Goal: Task Accomplishment & Management: Manage account settings

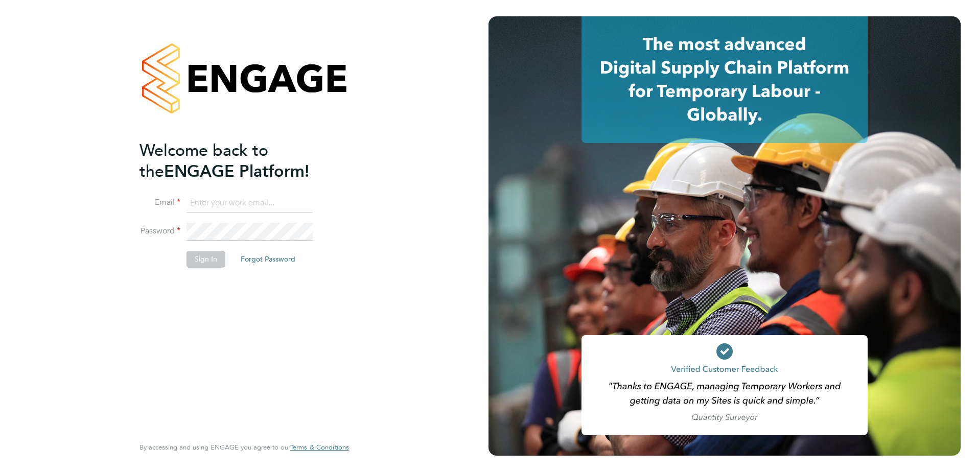
type input "naomi.mutter@vistry.co.uk"
click at [238, 224] on fieldset "Email naomi.mutter@vistry.co.uk Password Sign In Forgot Password" at bounding box center [239, 236] width 199 height 84
click at [213, 253] on button "Sign In" at bounding box center [206, 259] width 39 height 16
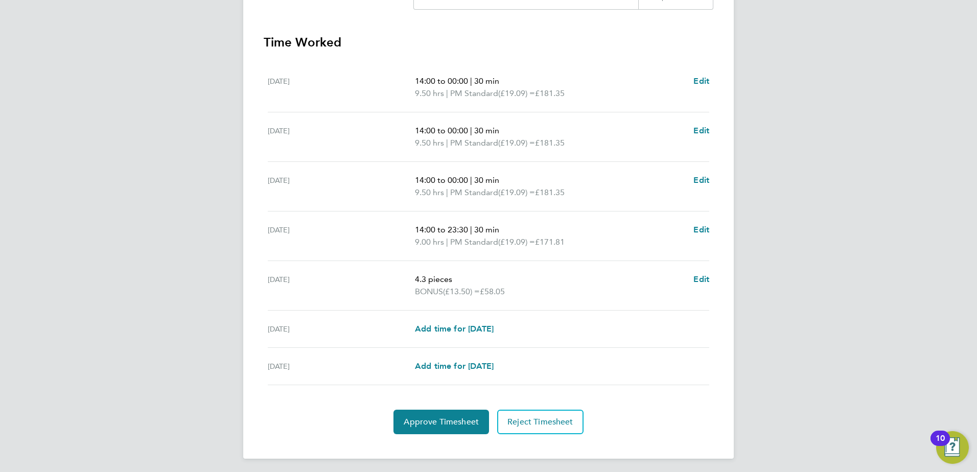
scroll to position [314, 0]
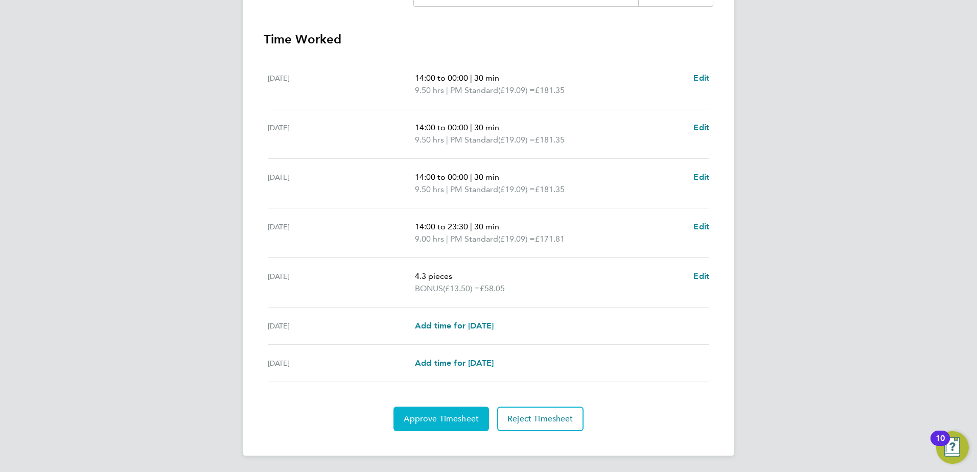
click at [460, 416] on span "Approve Timesheet" at bounding box center [441, 419] width 75 height 10
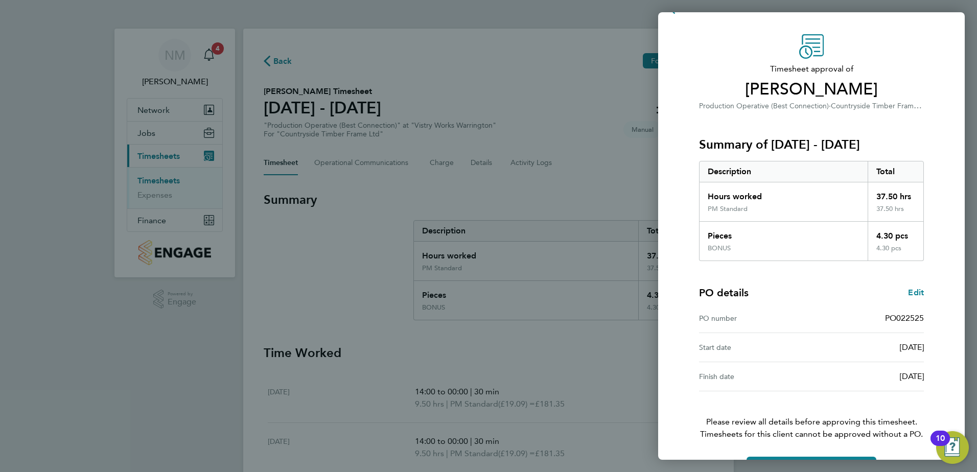
scroll to position [57, 0]
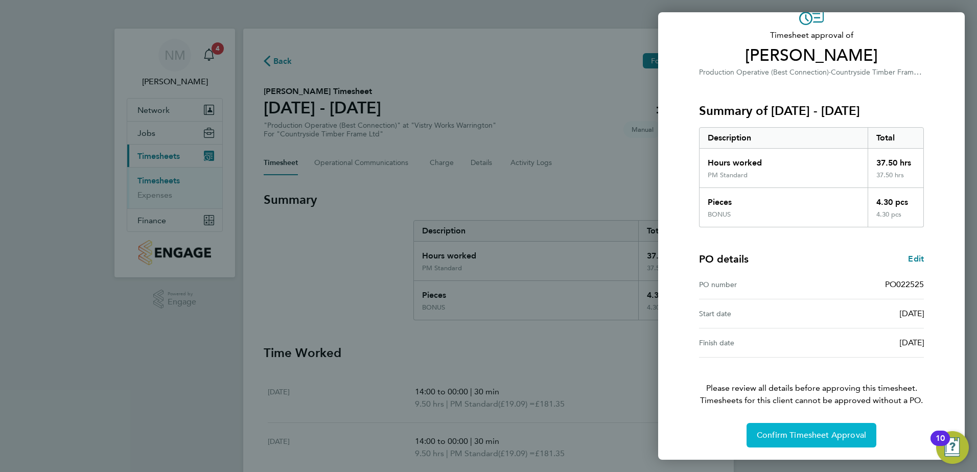
click at [812, 429] on button "Confirm Timesheet Approval" at bounding box center [812, 435] width 130 height 25
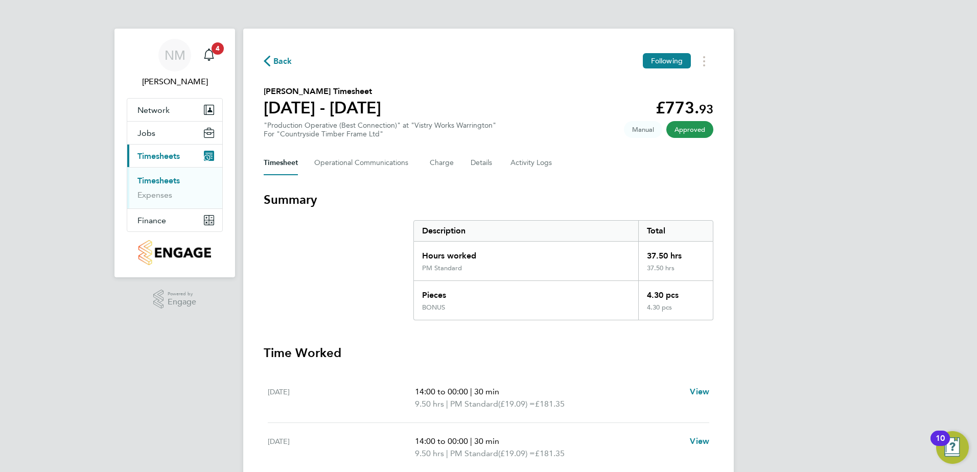
click at [281, 60] on span "Back" at bounding box center [282, 61] width 19 height 12
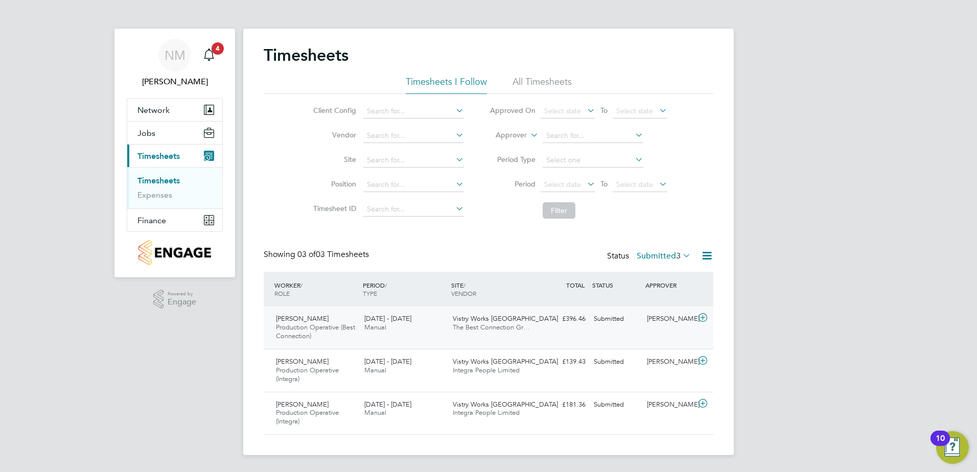
click at [696, 319] on div at bounding box center [705, 319] width 18 height 16
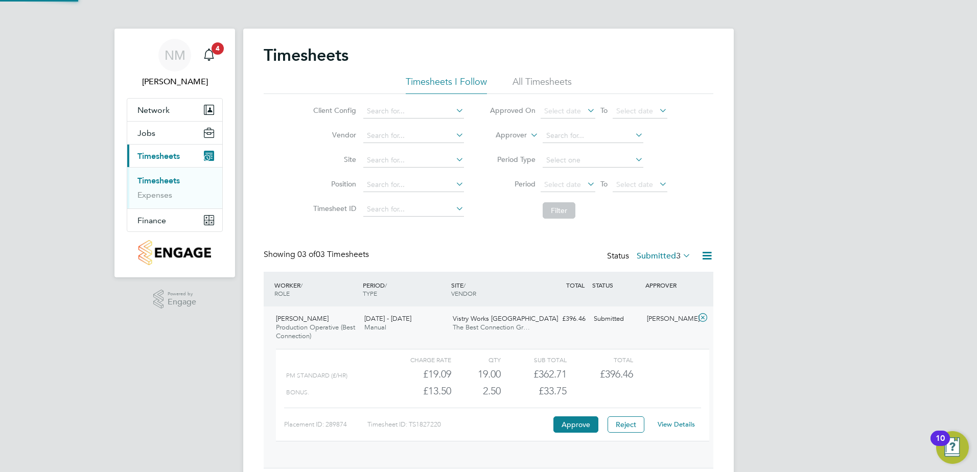
scroll to position [17, 100]
click at [671, 423] on link "View Details" at bounding box center [676, 424] width 37 height 9
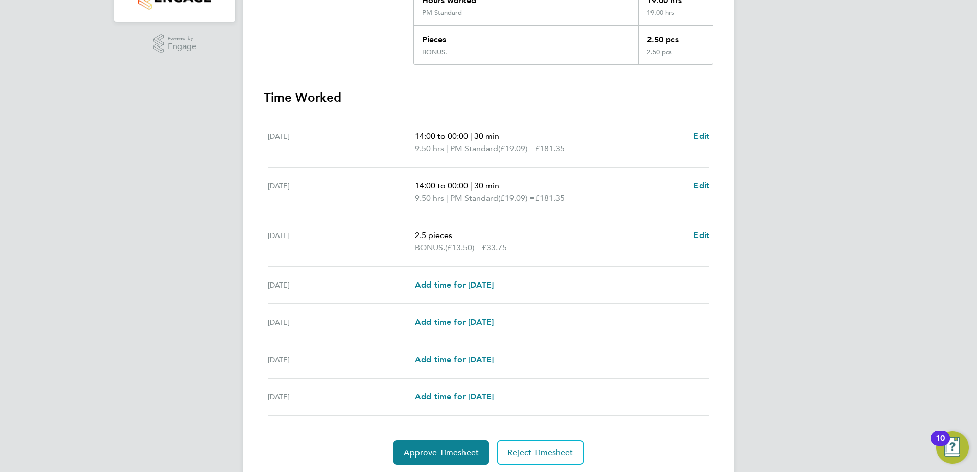
scroll to position [289, 0]
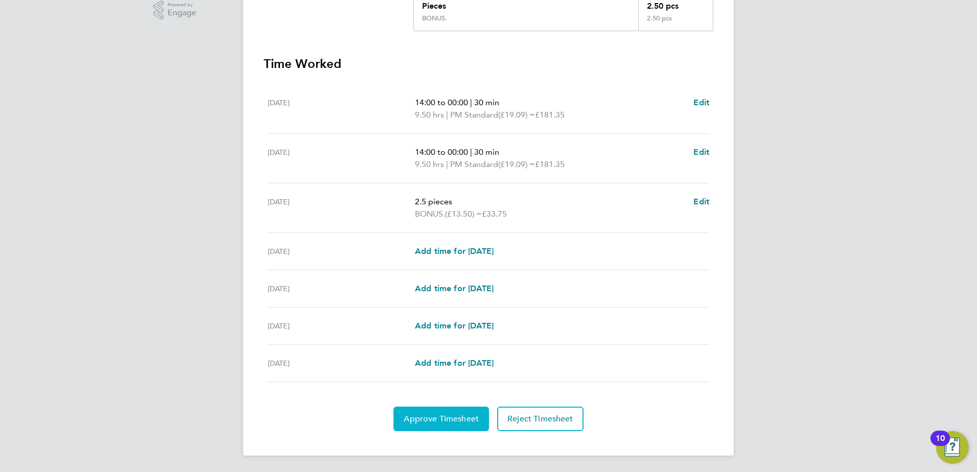
click at [427, 419] on span "Approve Timesheet" at bounding box center [441, 419] width 75 height 10
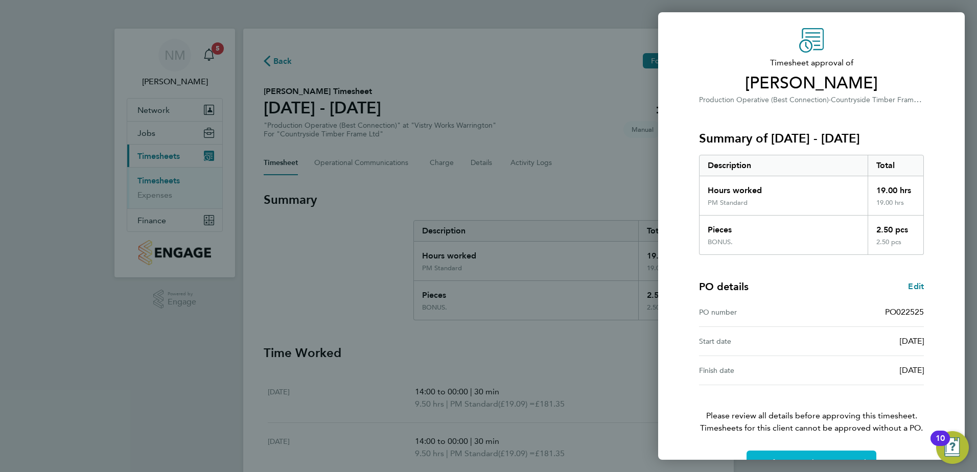
scroll to position [57, 0]
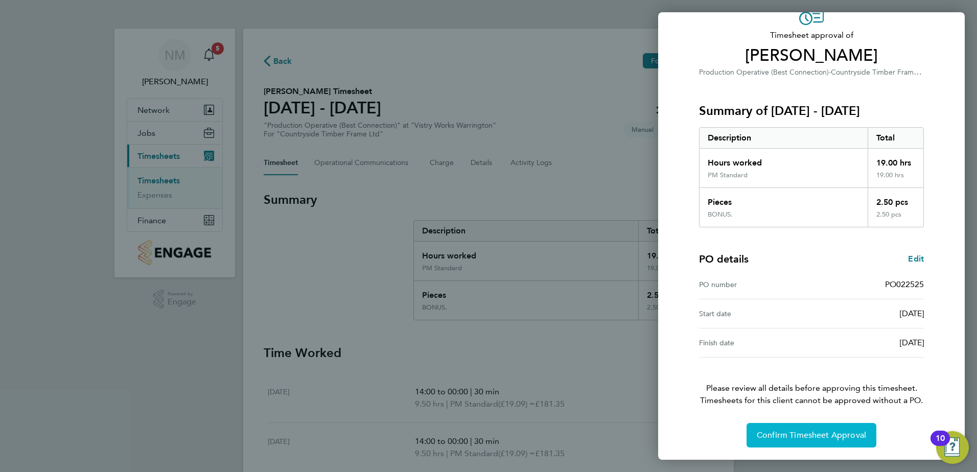
click at [764, 432] on span "Confirm Timesheet Approval" at bounding box center [811, 435] width 109 height 10
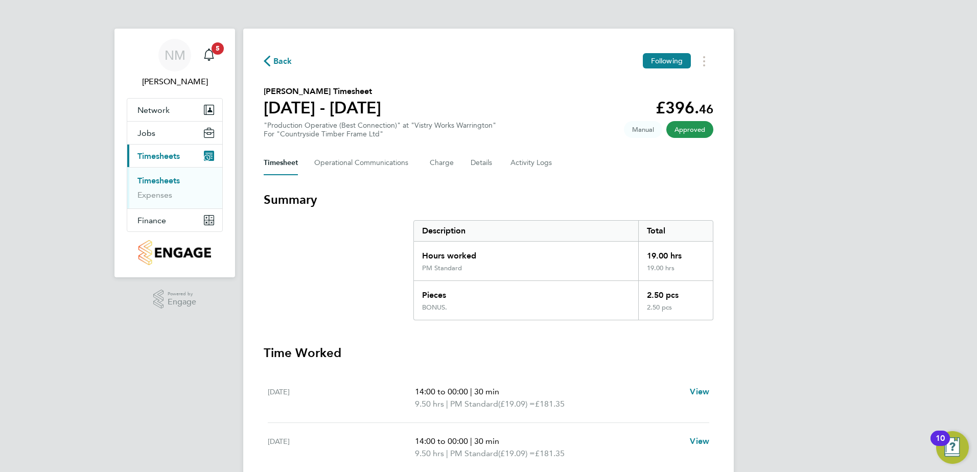
click at [273, 61] on span "Back" at bounding box center [278, 61] width 29 height 10
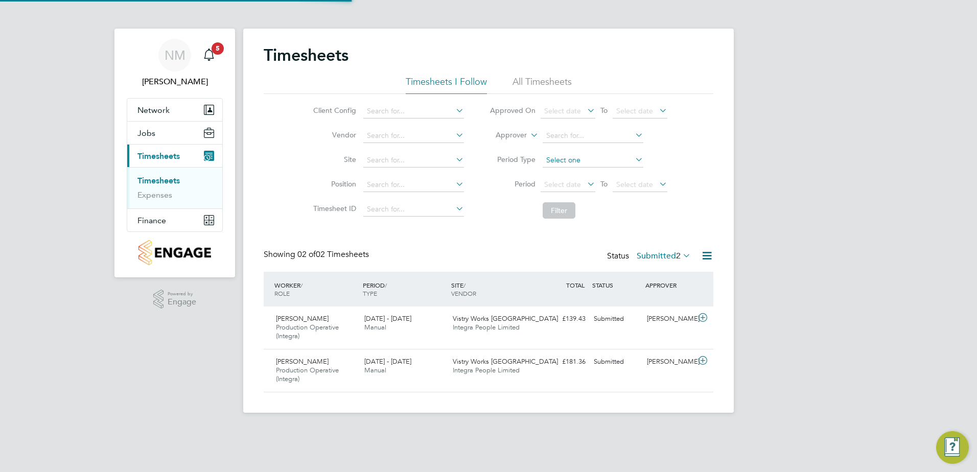
scroll to position [26, 89]
click at [214, 51] on span "5" at bounding box center [218, 48] width 12 height 12
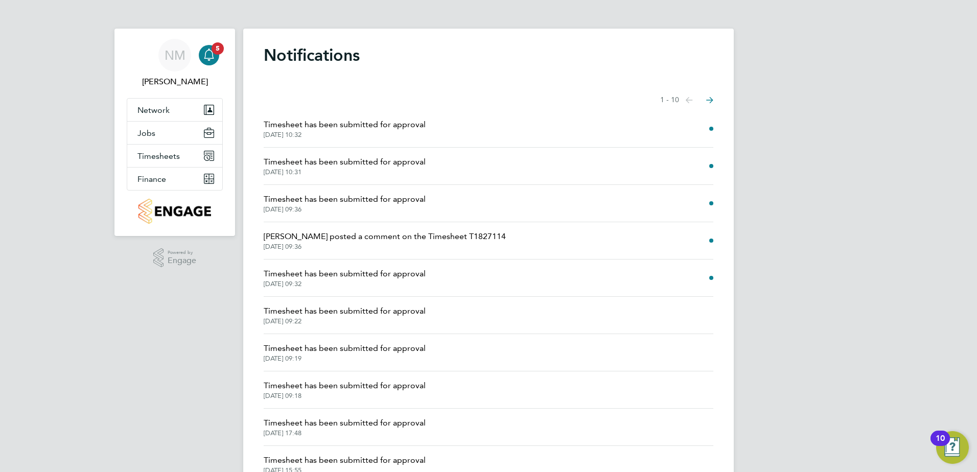
click at [624, 278] on li "Timesheet has been submitted for approval 23 Sep 2025, 09:32" at bounding box center [489, 278] width 450 height 37
click at [580, 271] on li "Timesheet has been submitted for approval 23 Sep 2025, 09:32" at bounding box center [489, 278] width 450 height 37
click at [219, 52] on span "5" at bounding box center [218, 48] width 12 height 12
drag, startPoint x: 425, startPoint y: 126, endPoint x: 444, endPoint y: 136, distance: 21.1
click at [425, 125] on li "Timesheet has been submitted for approval 23 Sep 2025, 10:32" at bounding box center [489, 128] width 450 height 37
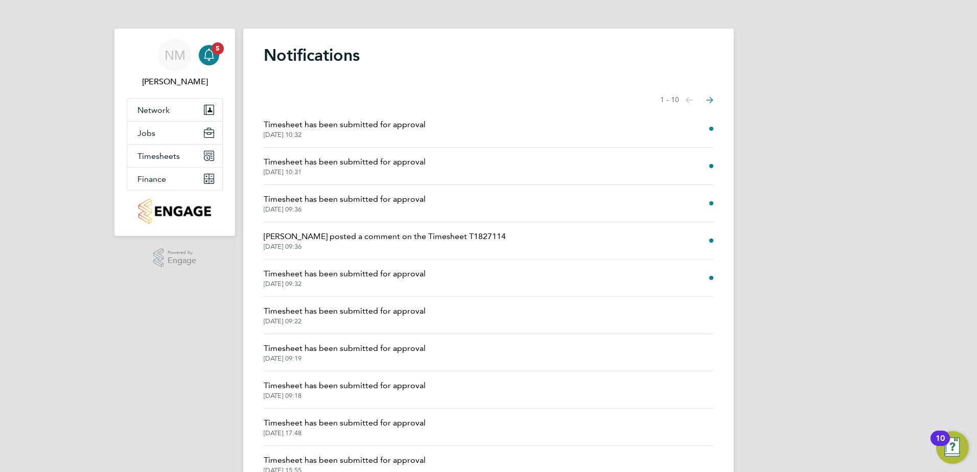
click at [710, 130] on span at bounding box center [712, 129] width 4 height 4
click at [713, 98] on icon "Select page of notifications list" at bounding box center [709, 100] width 7 height 7
click at [688, 95] on button "Previous page" at bounding box center [689, 100] width 20 height 20
click at [217, 57] on div "Main navigation" at bounding box center [209, 55] width 20 height 20
drag, startPoint x: 357, startPoint y: 238, endPoint x: 367, endPoint y: 239, distance: 10.3
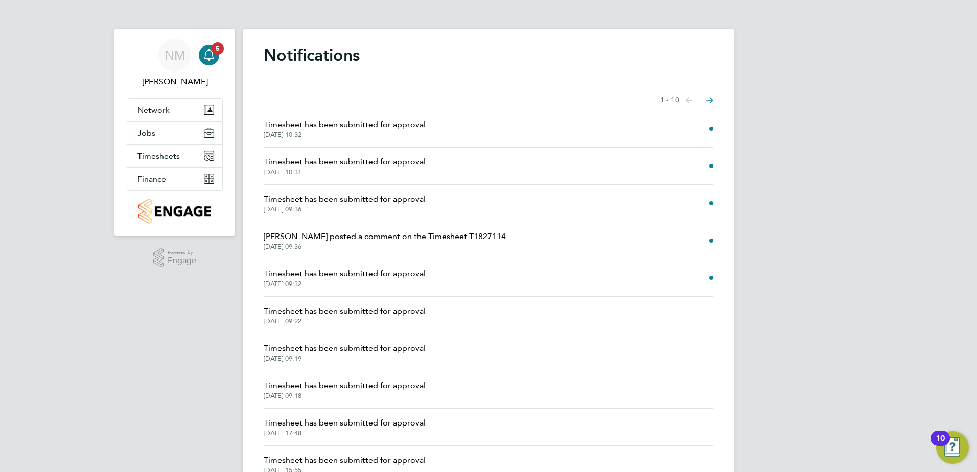
click at [357, 238] on span "Caitlin Rae posted a comment on the Timesheet T1827114" at bounding box center [385, 237] width 242 height 12
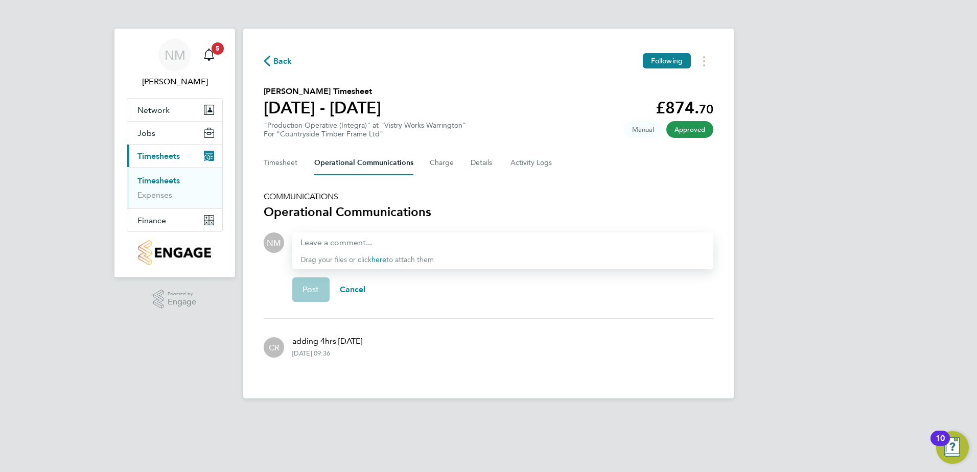
click at [283, 59] on span "Back" at bounding box center [282, 61] width 19 height 12
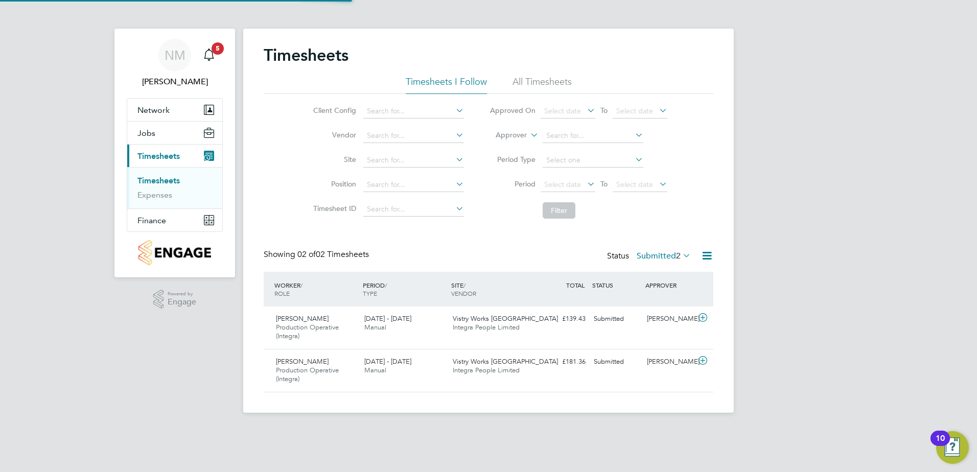
scroll to position [26, 89]
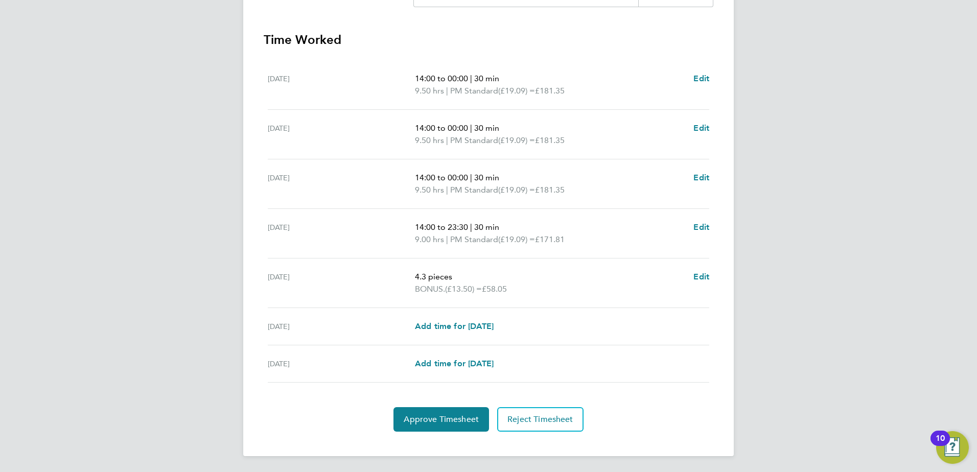
scroll to position [314, 0]
drag, startPoint x: 447, startPoint y: 420, endPoint x: 454, endPoint y: 411, distance: 12.0
click at [447, 420] on span "Approve Timesheet" at bounding box center [441, 419] width 75 height 10
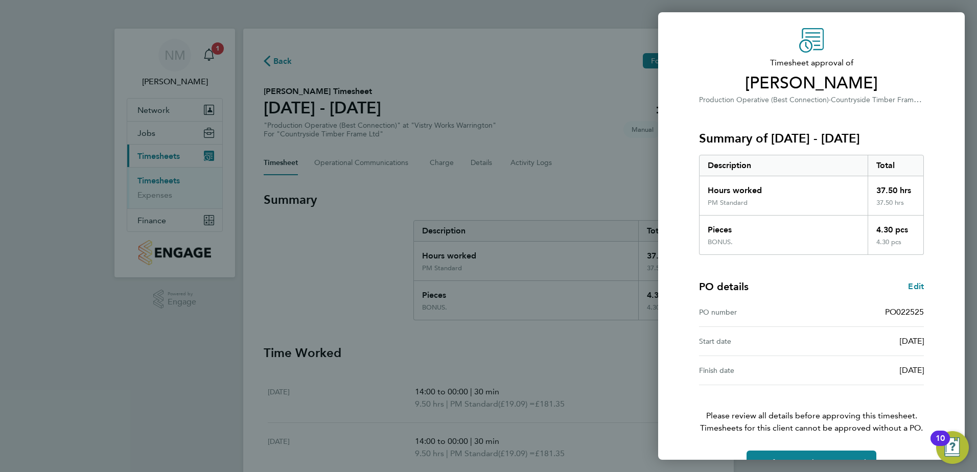
scroll to position [57, 0]
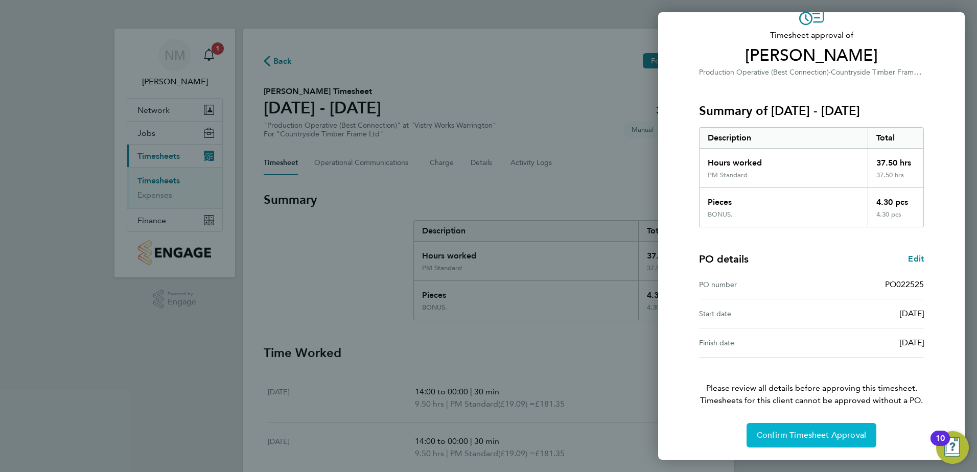
click at [807, 430] on button "Confirm Timesheet Approval" at bounding box center [812, 435] width 130 height 25
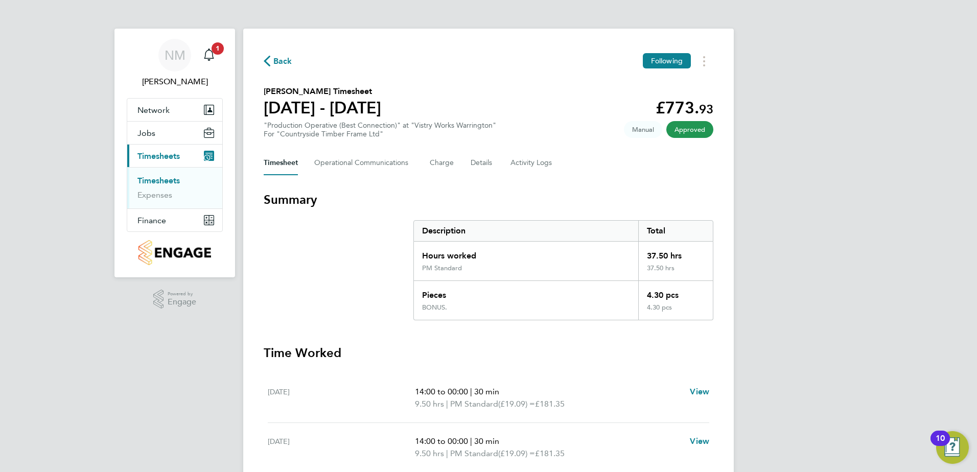
click at [288, 58] on span "Back" at bounding box center [282, 61] width 19 height 12
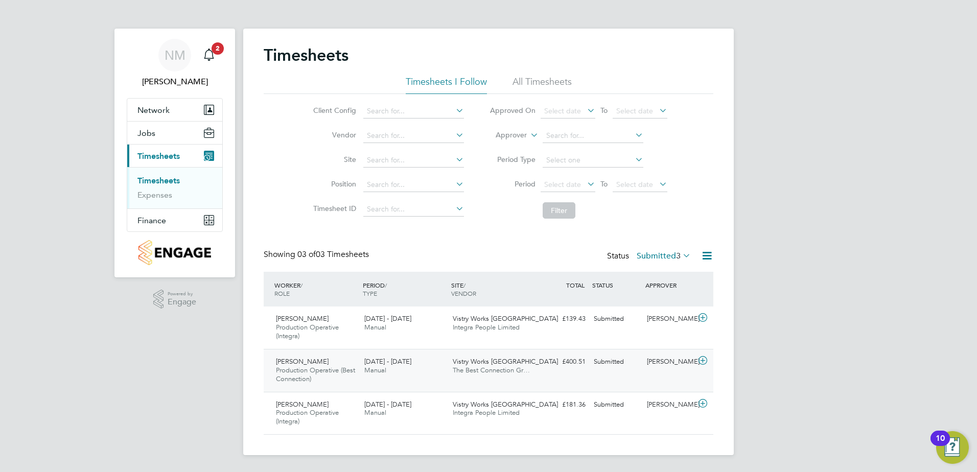
click at [705, 362] on icon at bounding box center [703, 361] width 13 height 8
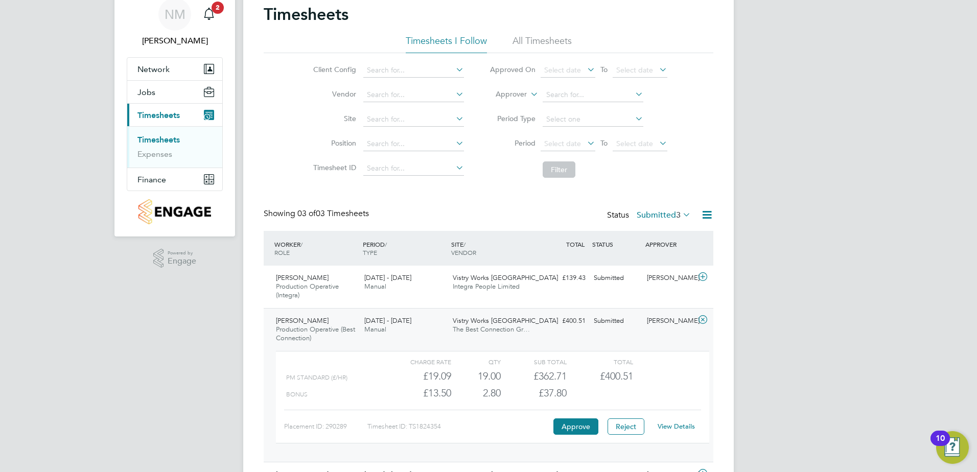
scroll to position [102, 0]
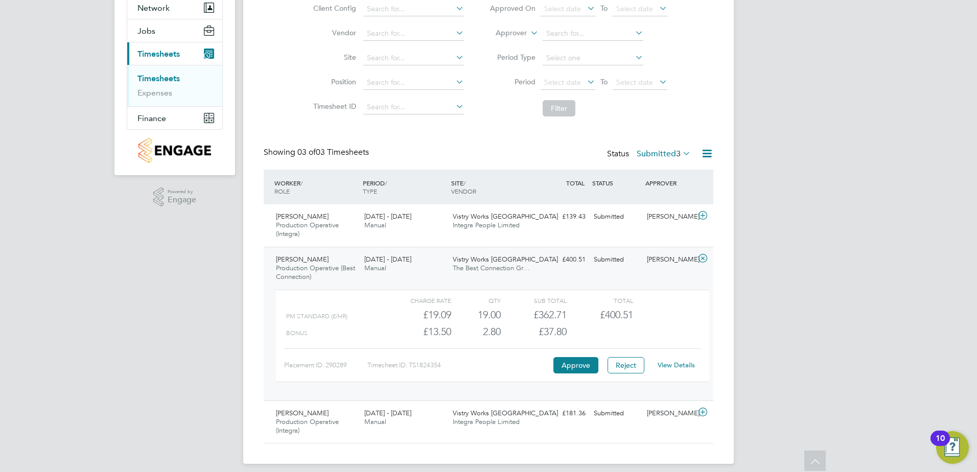
click at [684, 371] on div "View Details" at bounding box center [676, 365] width 50 height 16
click at [684, 367] on link "View Details" at bounding box center [676, 365] width 37 height 9
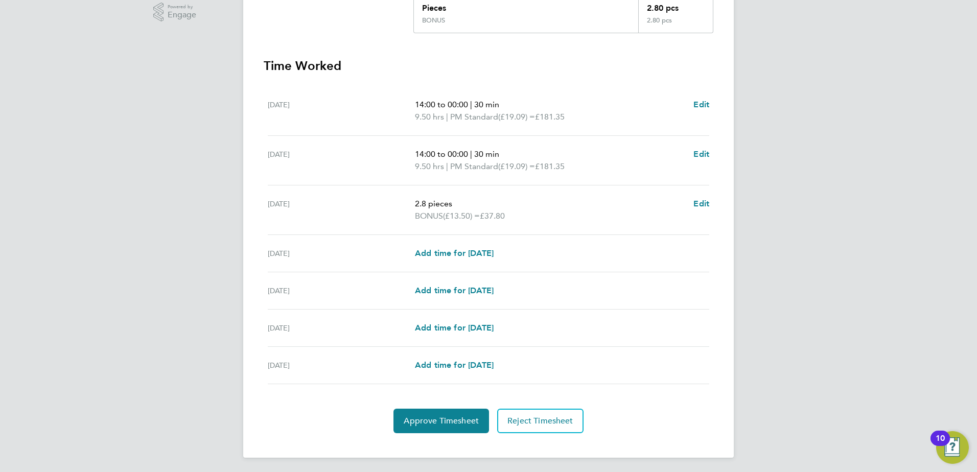
scroll to position [289, 0]
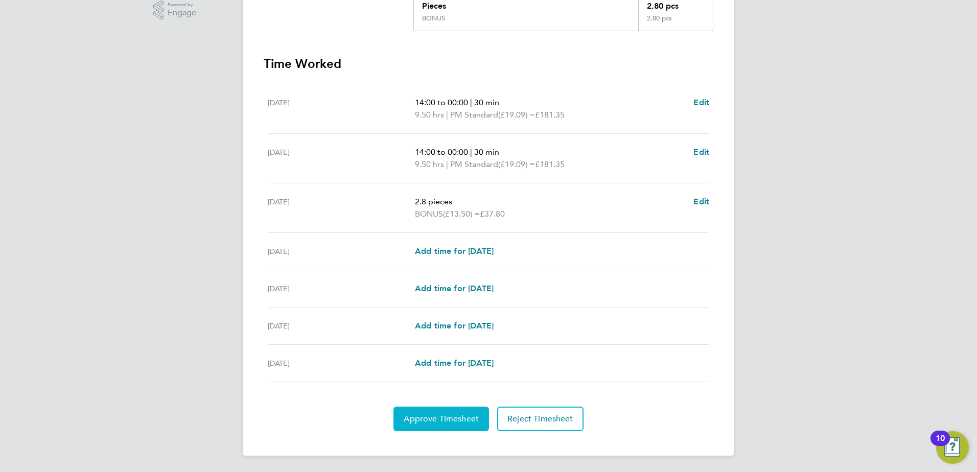
click at [425, 418] on span "Approve Timesheet" at bounding box center [441, 419] width 75 height 10
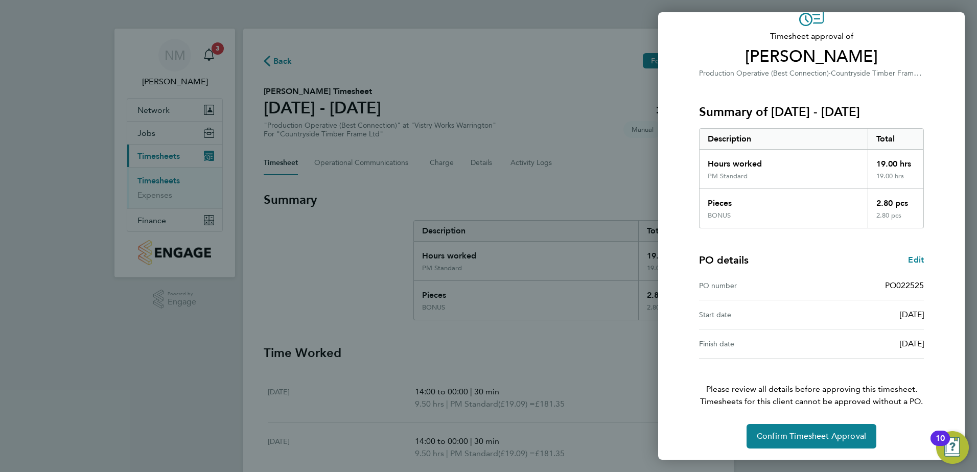
scroll to position [57, 0]
click at [792, 431] on span "Confirm Timesheet Approval" at bounding box center [811, 435] width 109 height 10
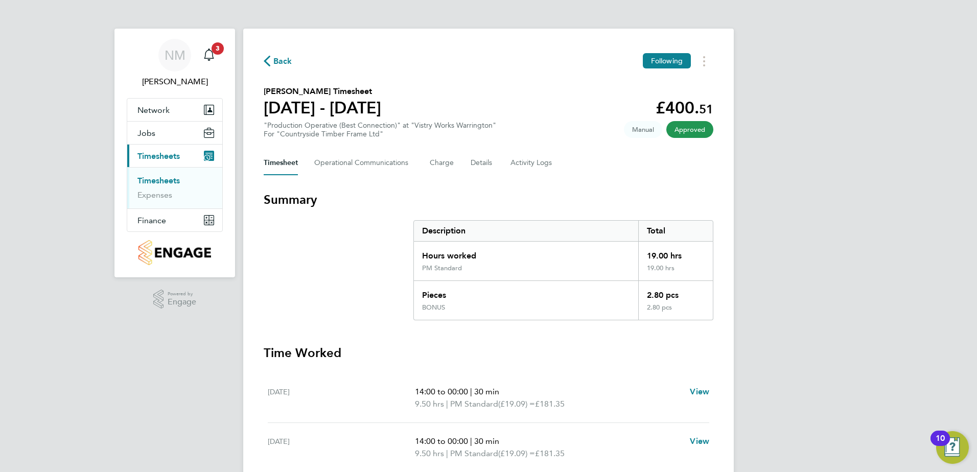
click at [278, 57] on span "Back" at bounding box center [282, 61] width 19 height 12
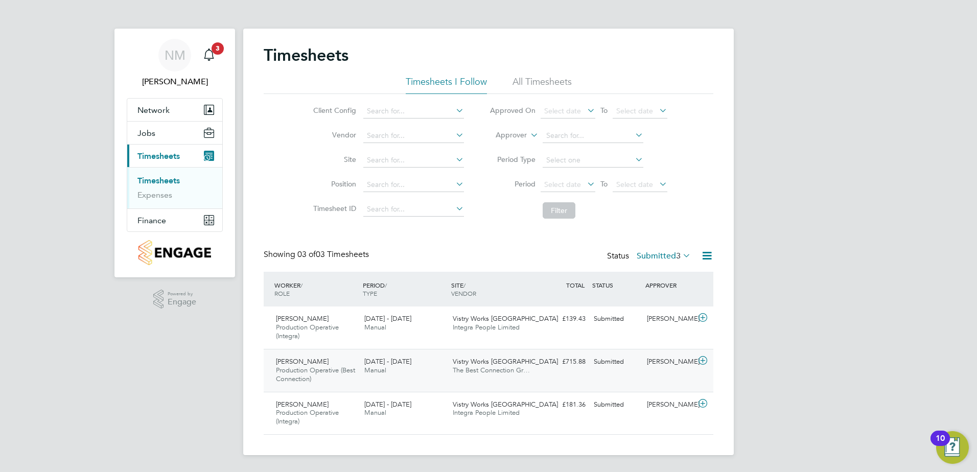
click at [707, 357] on icon at bounding box center [703, 361] width 13 height 8
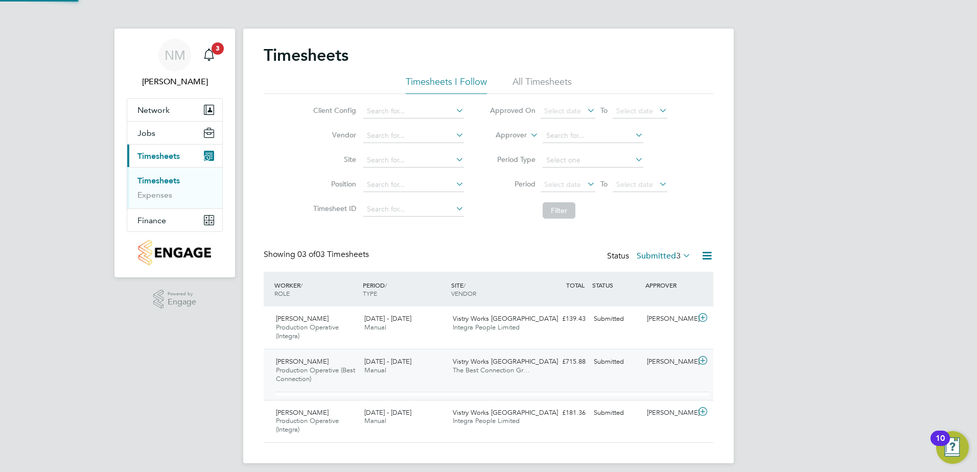
scroll to position [17, 100]
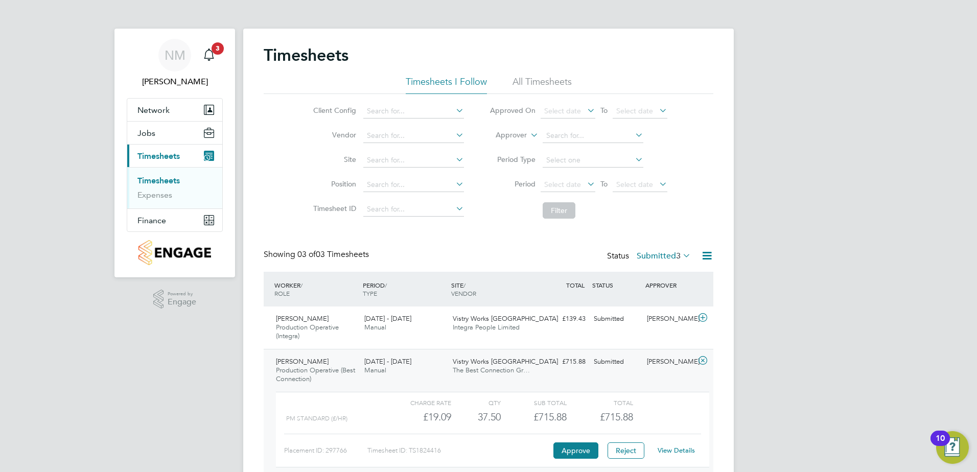
click at [663, 449] on link "View Details" at bounding box center [676, 450] width 37 height 9
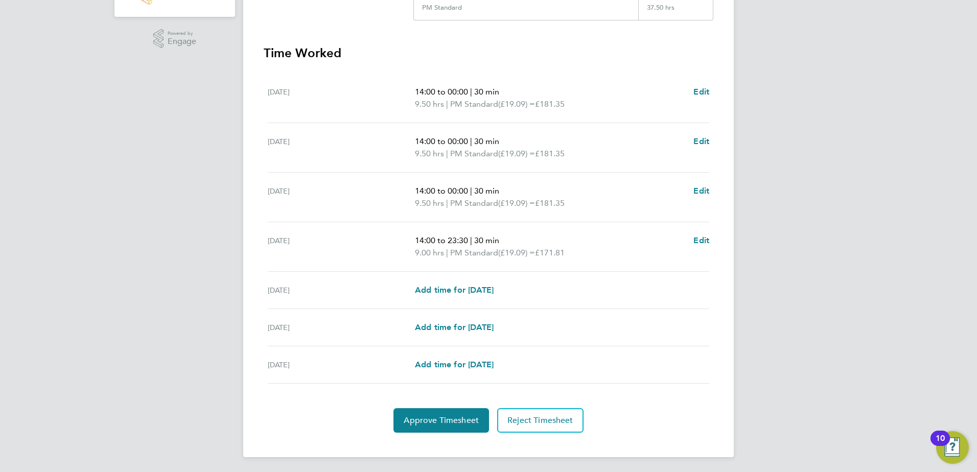
scroll to position [262, 0]
click at [429, 422] on span "Approve Timesheet" at bounding box center [441, 419] width 75 height 10
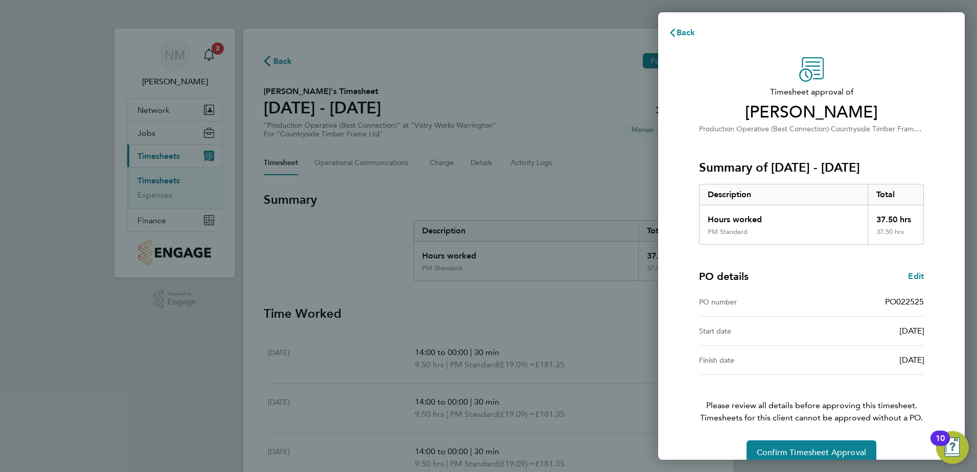
scroll to position [17, 0]
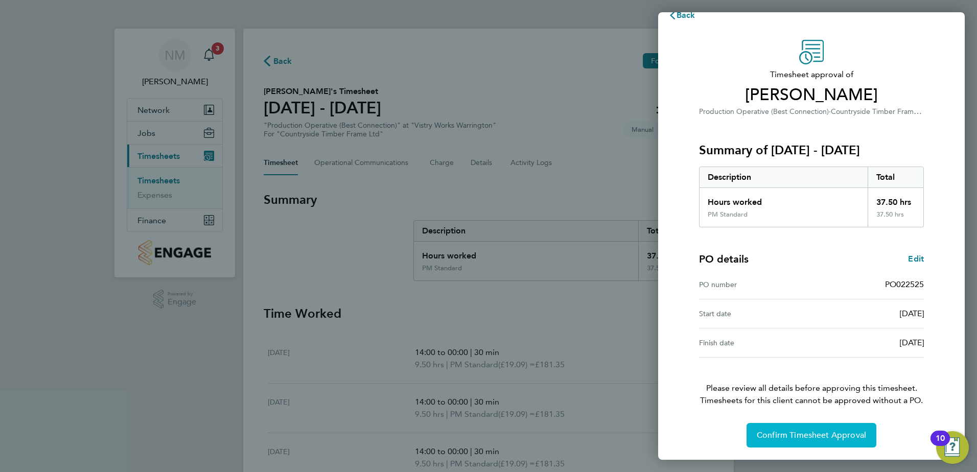
click at [820, 432] on span "Confirm Timesheet Approval" at bounding box center [811, 435] width 109 height 10
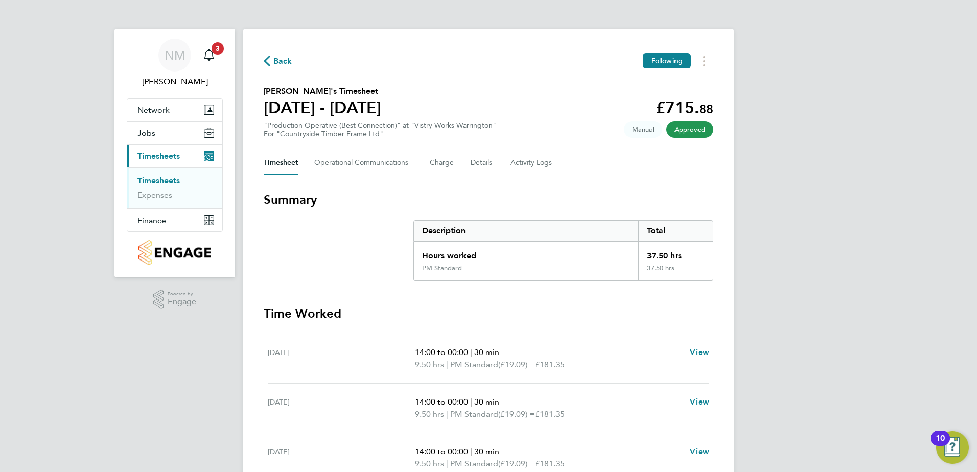
click at [278, 64] on span "Back" at bounding box center [282, 61] width 19 height 12
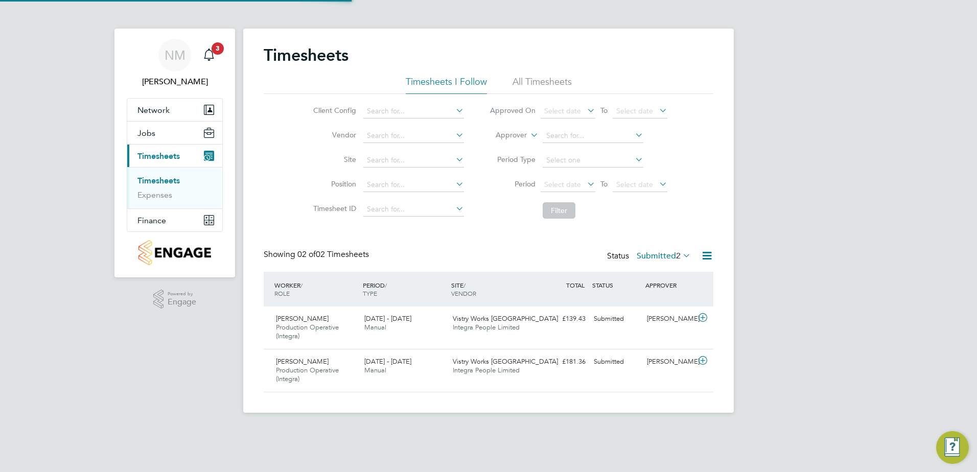
scroll to position [26, 89]
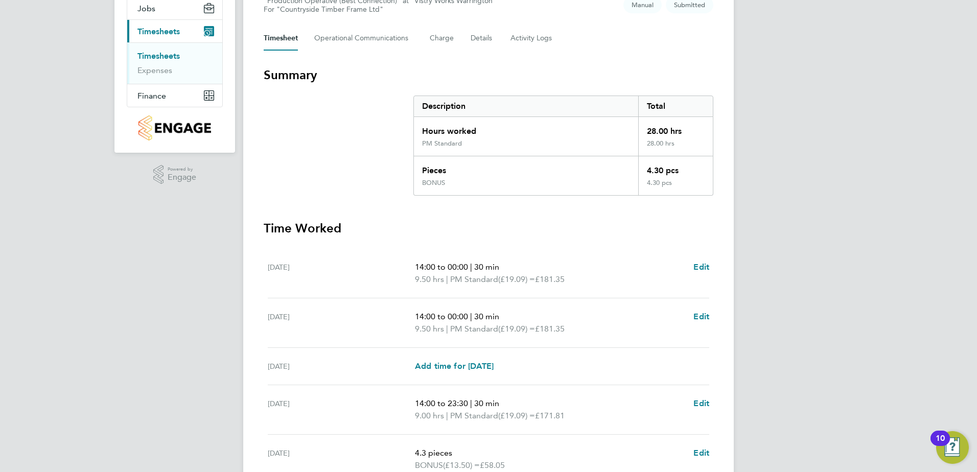
scroll to position [153, 0]
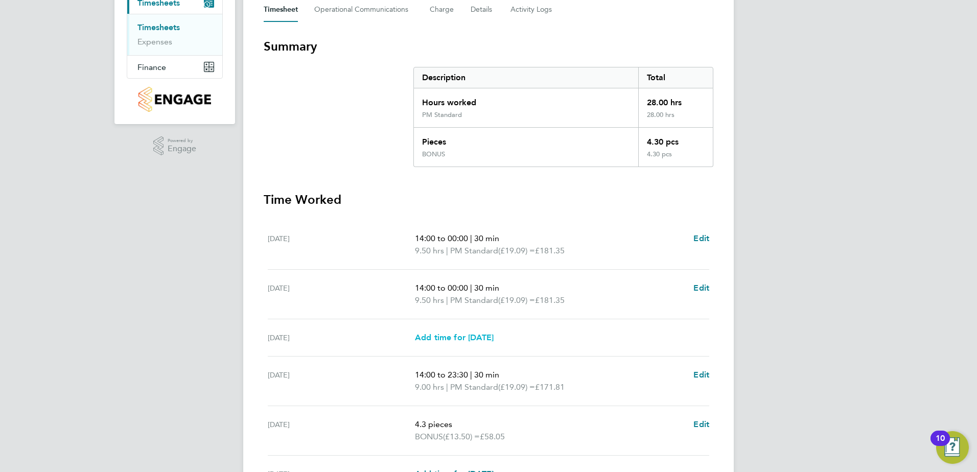
click at [459, 336] on span "Add time for Wed 17 Sep" at bounding box center [454, 338] width 79 height 10
select select "15"
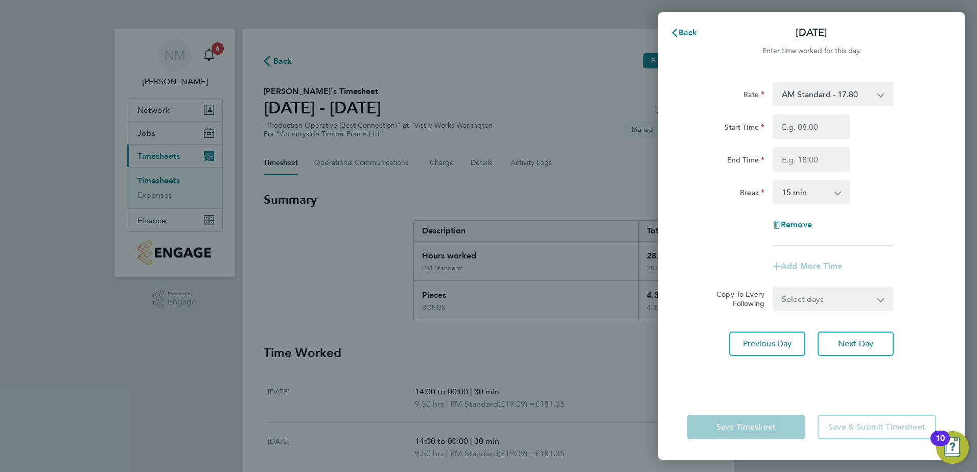
click at [887, 87] on app-icon-cross-button at bounding box center [886, 94] width 12 height 22
click at [884, 93] on app-icon-cross-button at bounding box center [886, 94] width 12 height 22
click at [683, 29] on span "Back" at bounding box center [688, 33] width 19 height 10
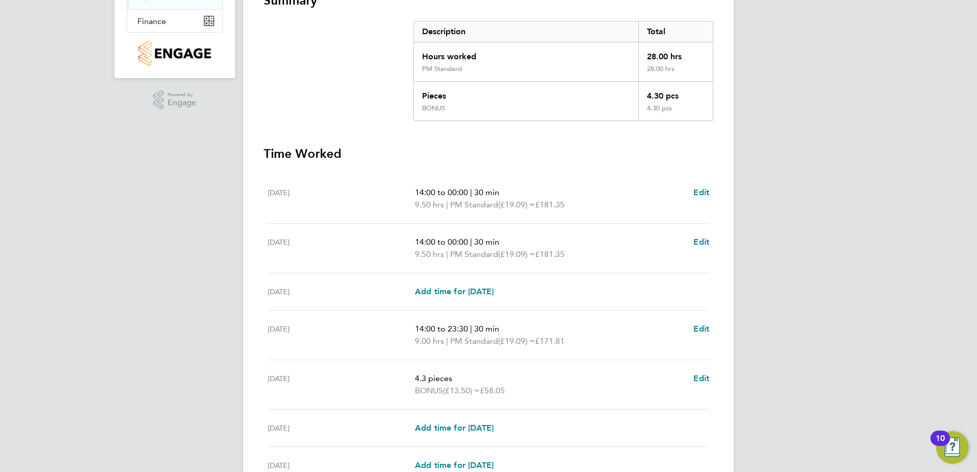
scroll to position [302, 0]
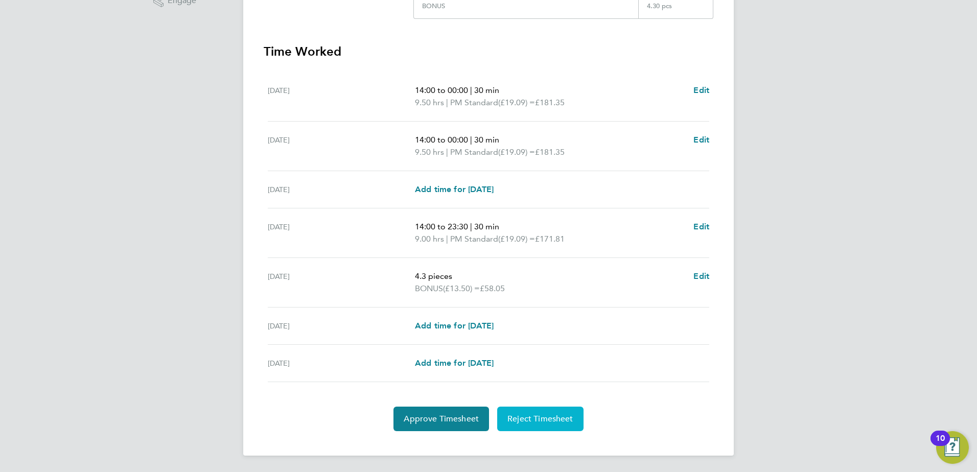
click at [532, 417] on span "Reject Timesheet" at bounding box center [541, 419] width 66 height 10
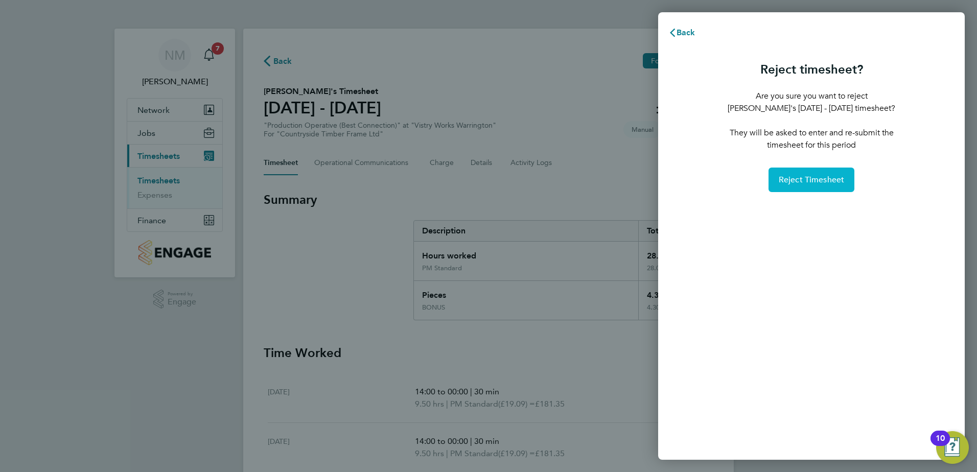
click at [790, 184] on span "Reject Timesheet" at bounding box center [812, 180] width 66 height 10
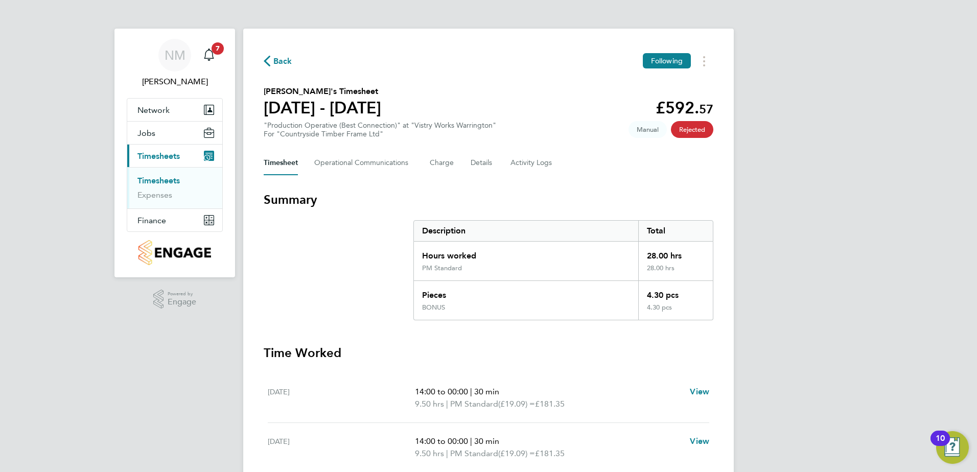
click at [277, 57] on span "Back" at bounding box center [282, 61] width 19 height 12
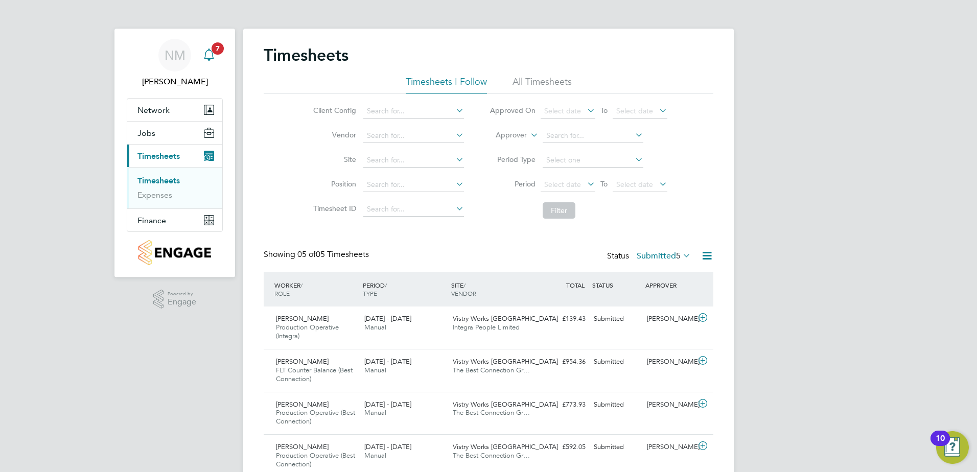
drag, startPoint x: 214, startPoint y: 42, endPoint x: 225, endPoint y: 50, distance: 13.3
click at [214, 42] on app-alerts-badge "7" at bounding box center [217, 48] width 13 height 14
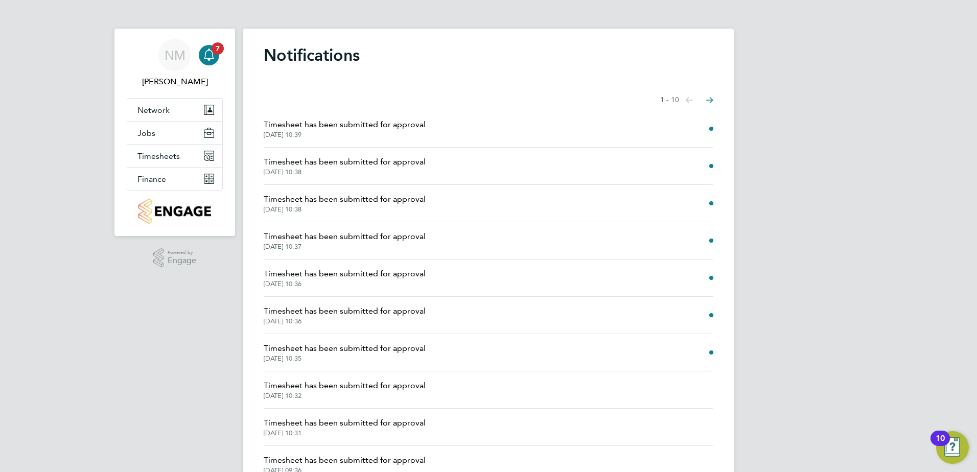
click at [422, 133] on span "23 Sep 2025, 10:39" at bounding box center [345, 135] width 162 height 8
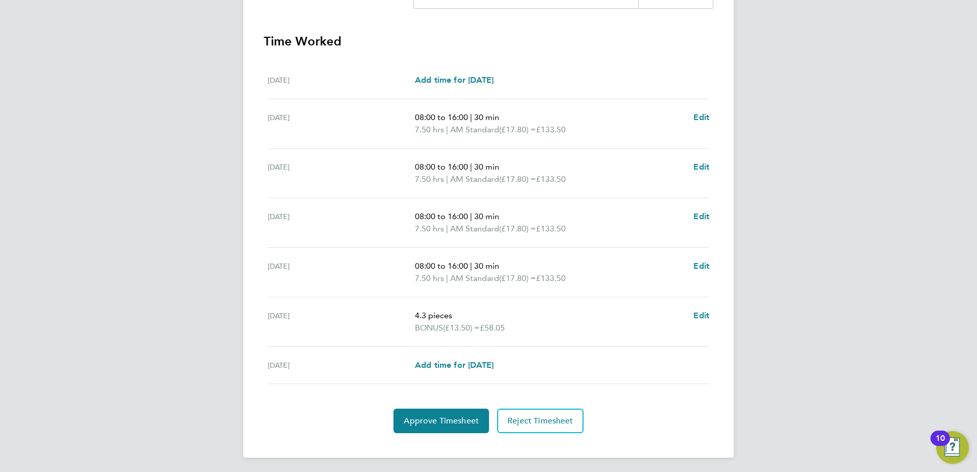
scroll to position [314, 0]
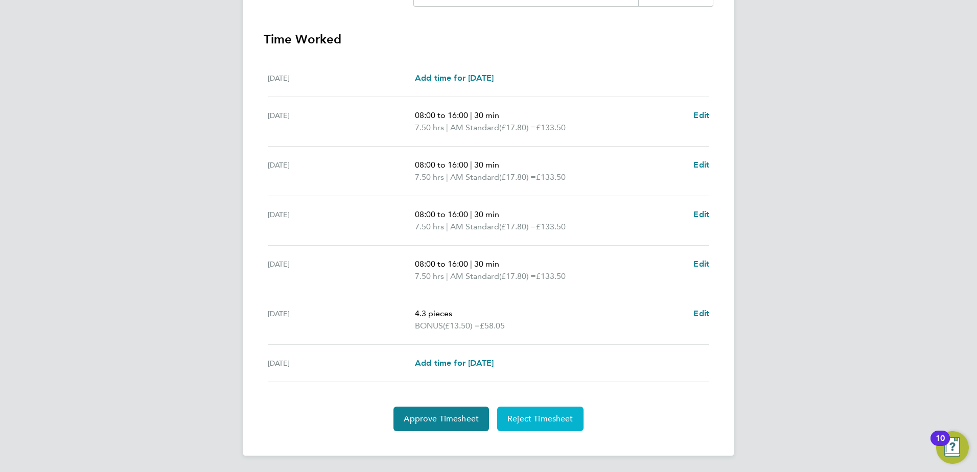
click at [523, 418] on span "Reject Timesheet" at bounding box center [541, 419] width 66 height 10
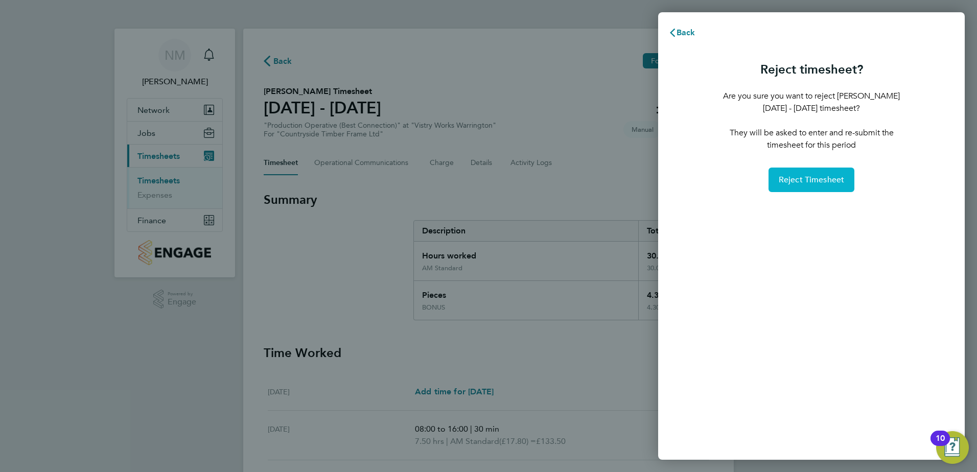
click at [806, 174] on button "Reject Timesheet" at bounding box center [812, 180] width 86 height 25
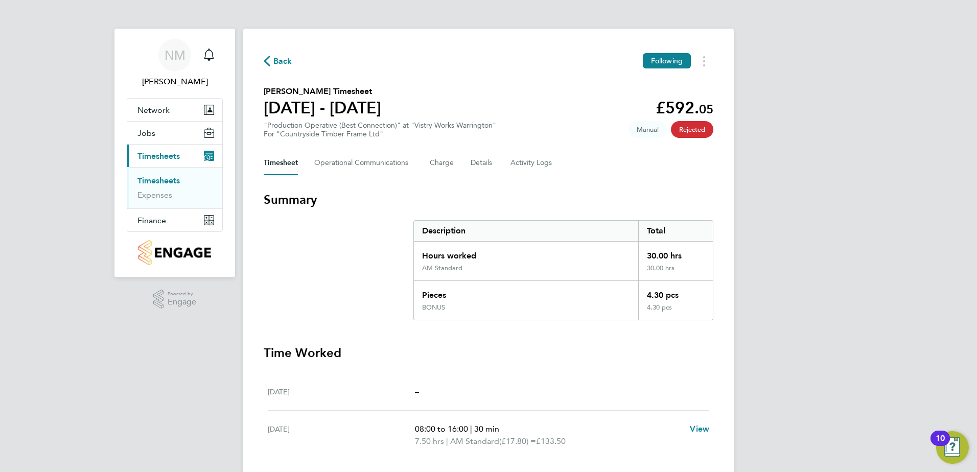
click at [284, 60] on span "Back" at bounding box center [282, 61] width 19 height 12
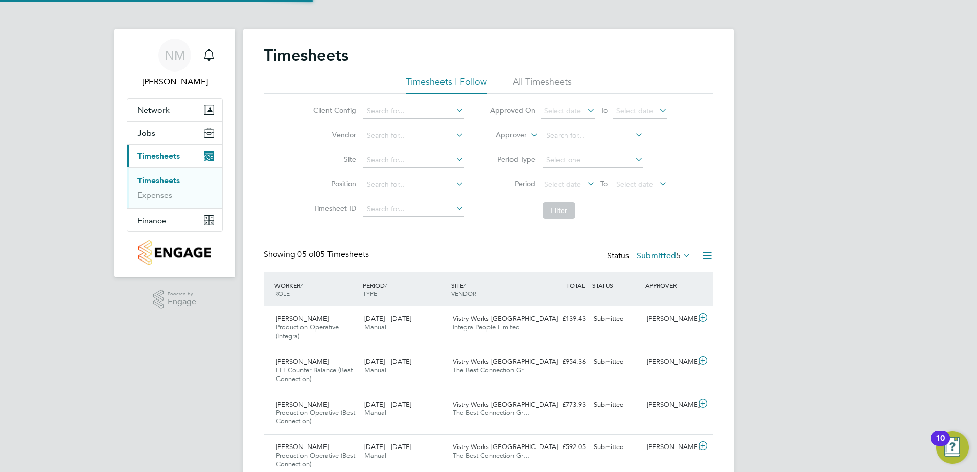
scroll to position [5, 5]
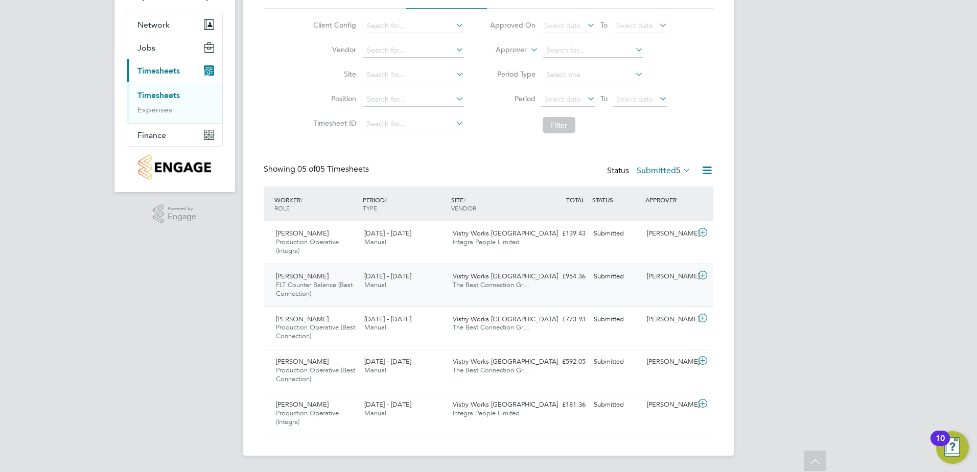
click at [705, 275] on icon at bounding box center [703, 275] width 13 height 8
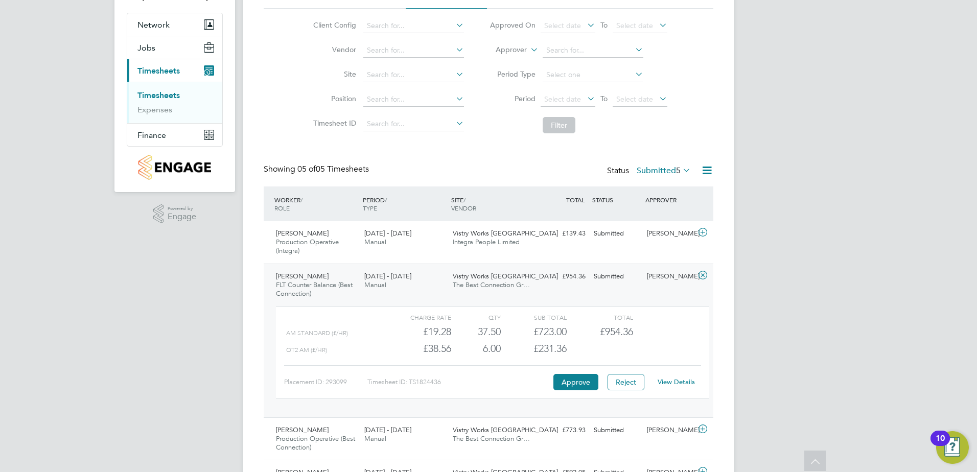
click at [673, 382] on link "View Details" at bounding box center [676, 382] width 37 height 9
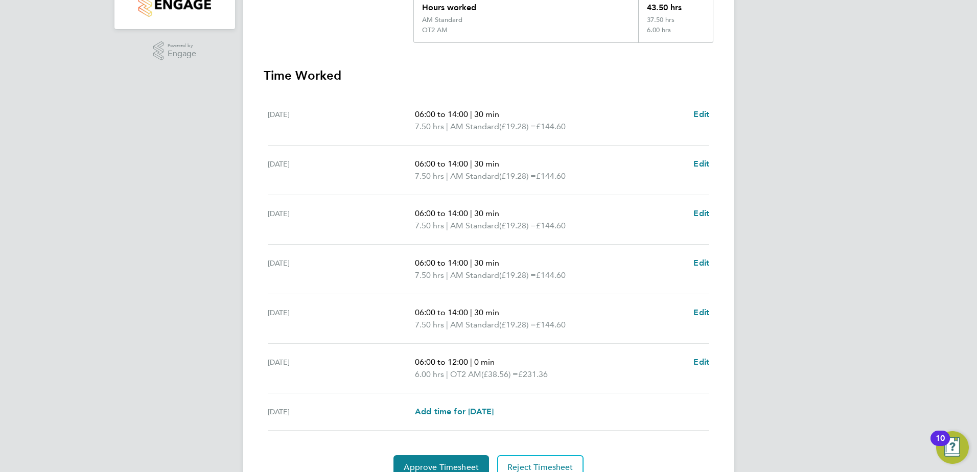
scroll to position [297, 0]
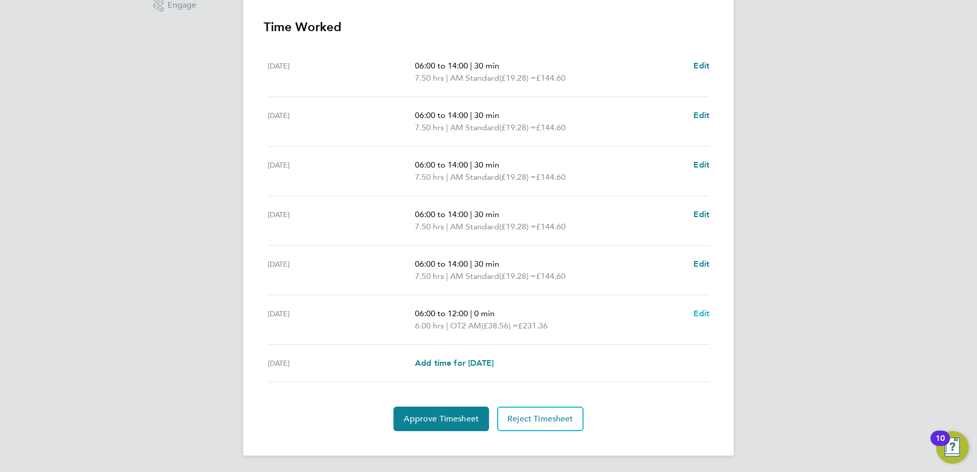
click at [706, 312] on span "Edit" at bounding box center [702, 314] width 16 height 10
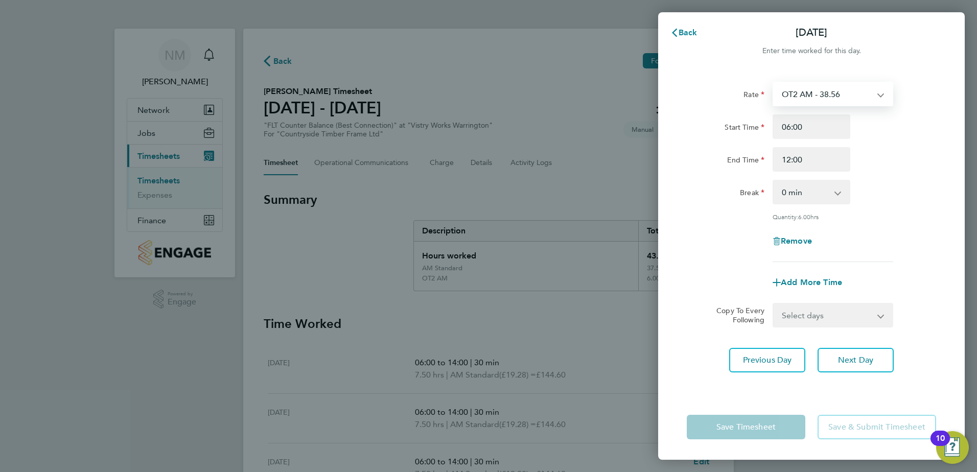
click at [880, 91] on select "OT2 AM - 38.56 BONUS - 13.50 AM Standard - 19.28 PM OT 1 - 31.52 PM Standard - …" at bounding box center [827, 94] width 106 height 22
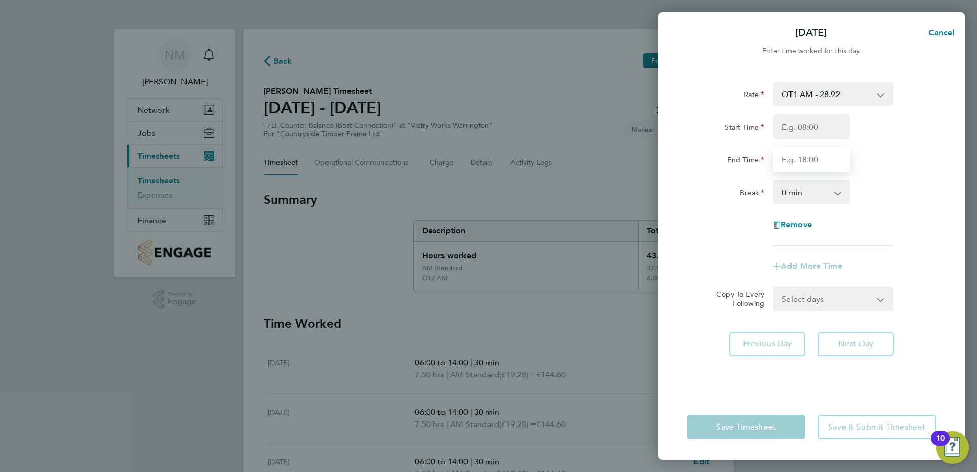
click at [826, 158] on input "End Time" at bounding box center [812, 159] width 78 height 25
click at [822, 135] on input "Start Time" at bounding box center [812, 127] width 78 height 25
type input "06:00"
click at [796, 164] on input "End Time" at bounding box center [812, 159] width 78 height 25
type input "12:00"
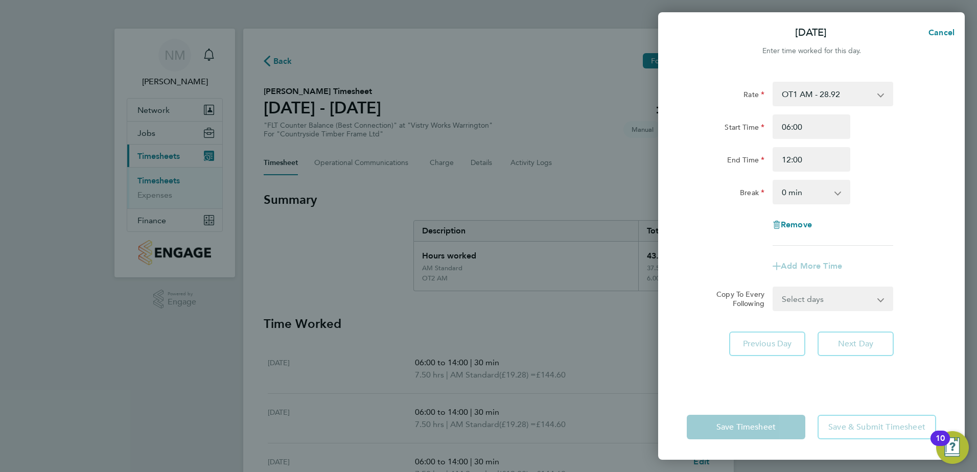
click at [727, 202] on div "Break" at bounding box center [726, 192] width 86 height 25
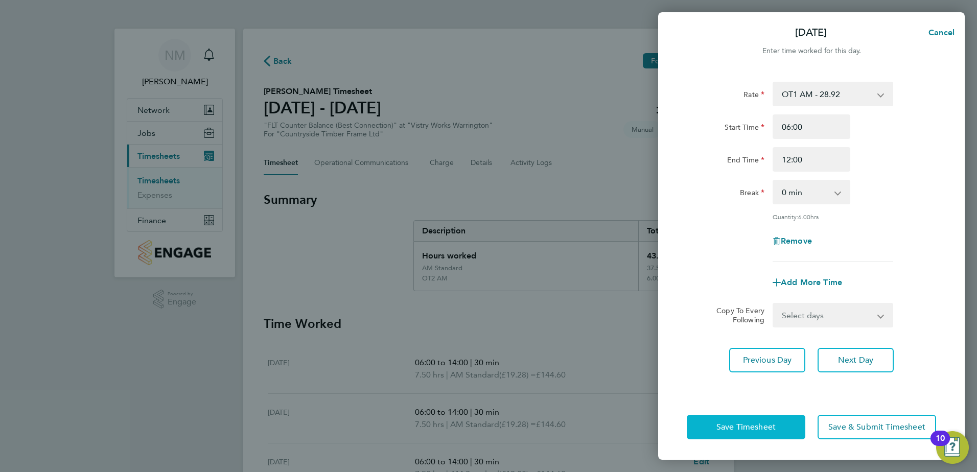
click at [771, 428] on span "Save Timesheet" at bounding box center [746, 427] width 59 height 10
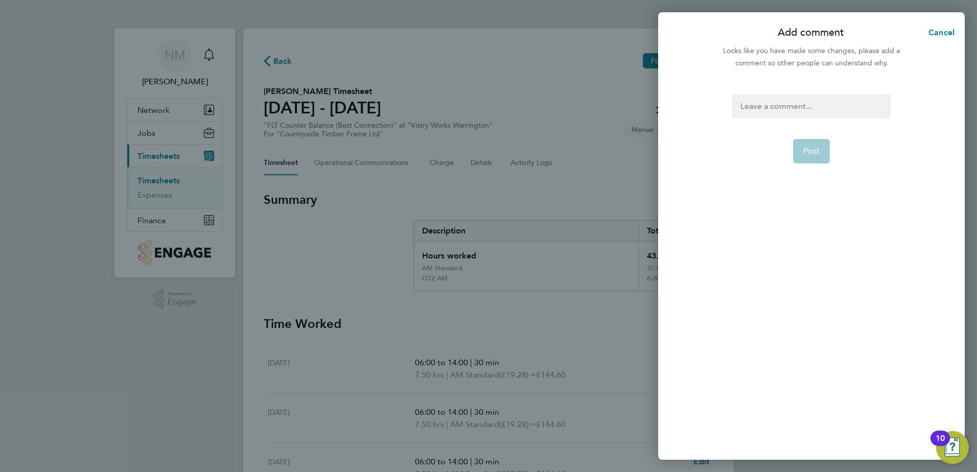
click at [765, 112] on div at bounding box center [812, 106] width 158 height 25
click at [825, 152] on button "Post" at bounding box center [811, 151] width 37 height 25
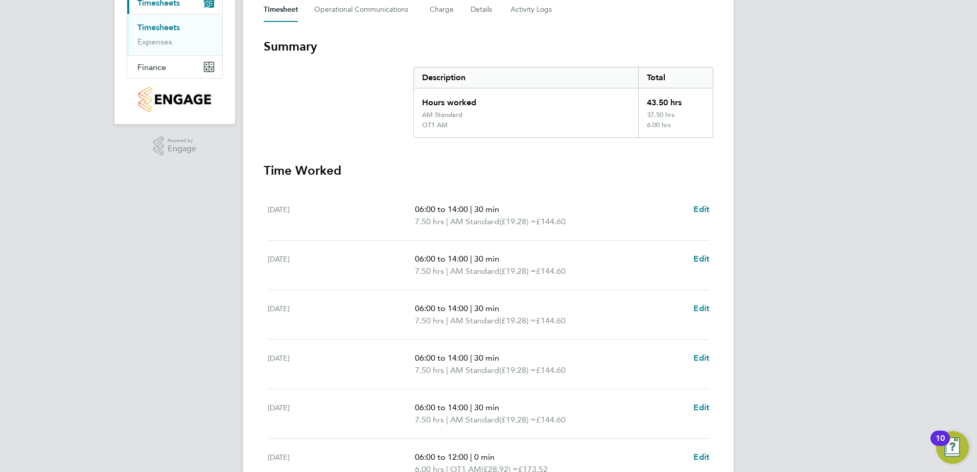
scroll to position [297, 0]
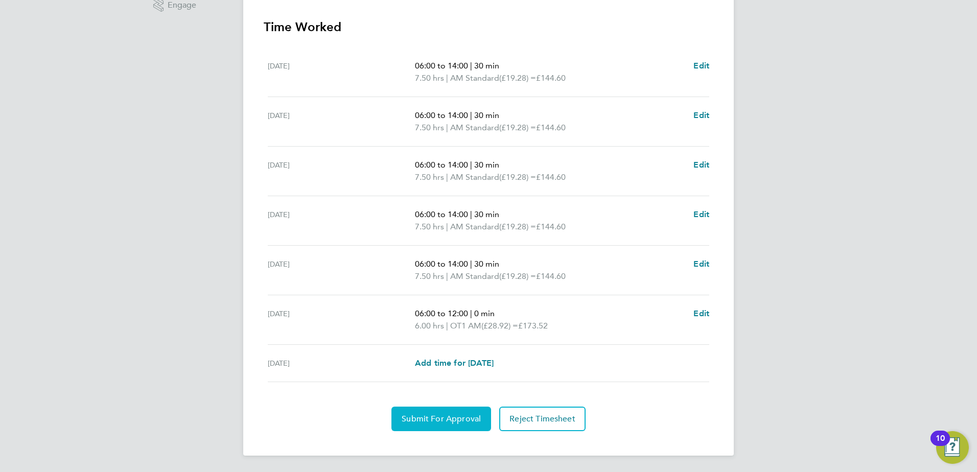
click at [475, 418] on span "Submit For Approval" at bounding box center [441, 419] width 79 height 10
click at [435, 411] on button "Approve Timesheet" at bounding box center [442, 419] width 96 height 25
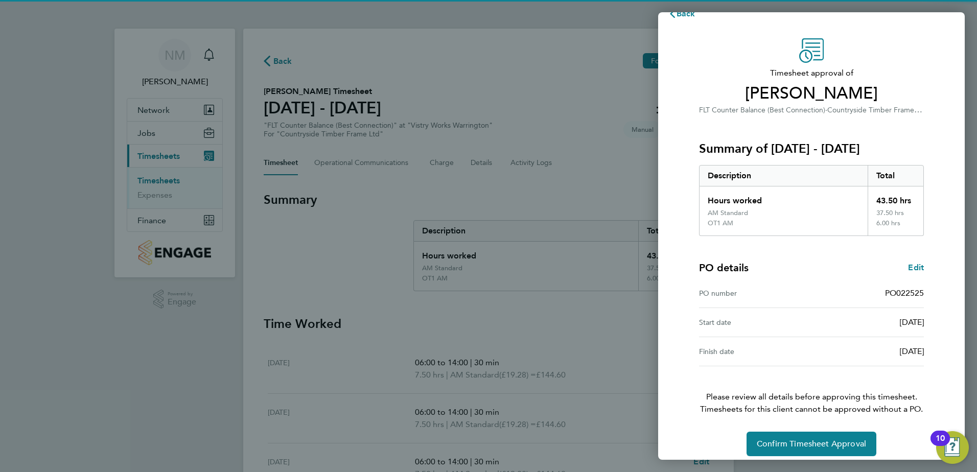
scroll to position [28, 0]
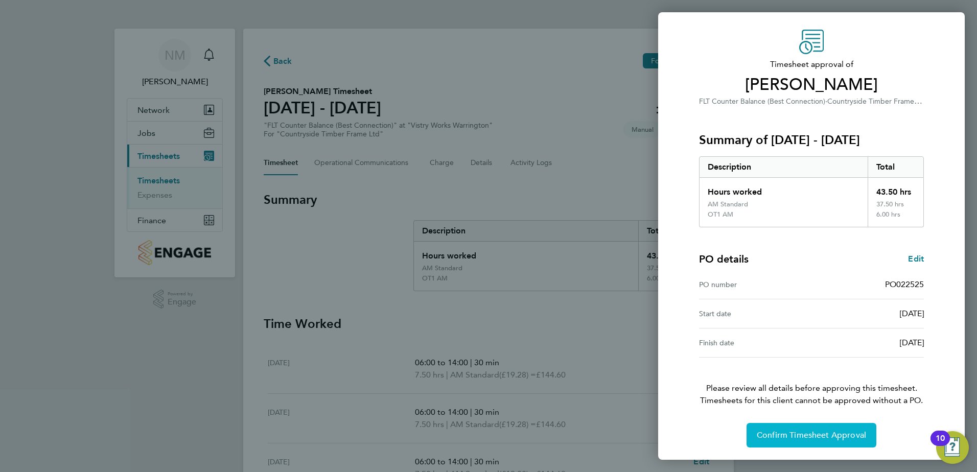
click at [792, 428] on button "Confirm Timesheet Approval" at bounding box center [812, 435] width 130 height 25
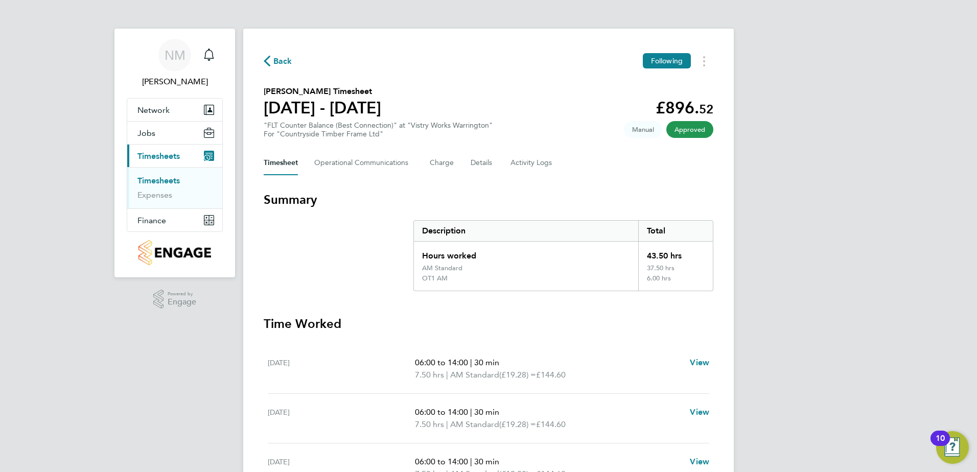
click at [273, 57] on button "Back" at bounding box center [278, 61] width 29 height 13
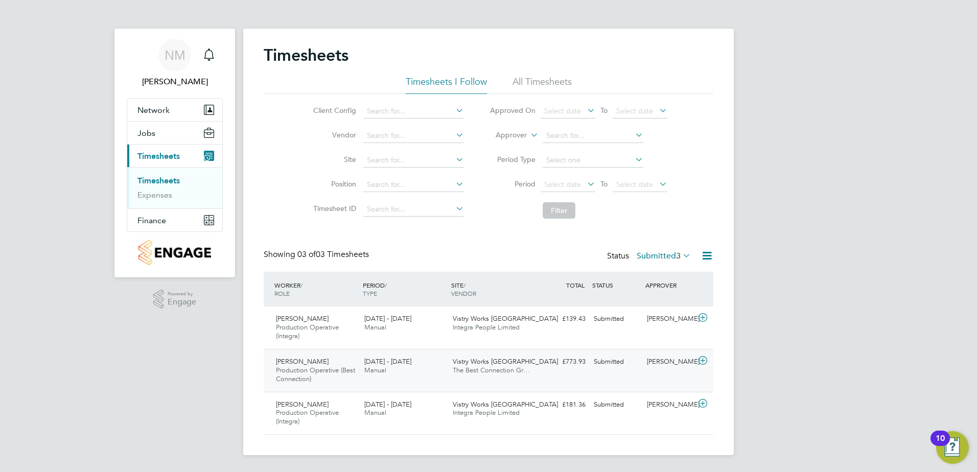
click at [702, 357] on icon at bounding box center [703, 361] width 13 height 8
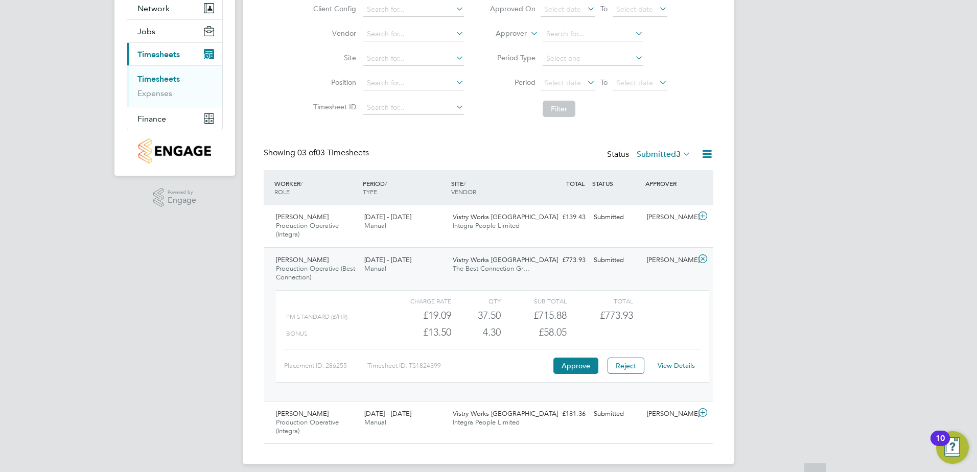
scroll to position [102, 0]
click at [665, 364] on link "View Details" at bounding box center [676, 365] width 37 height 9
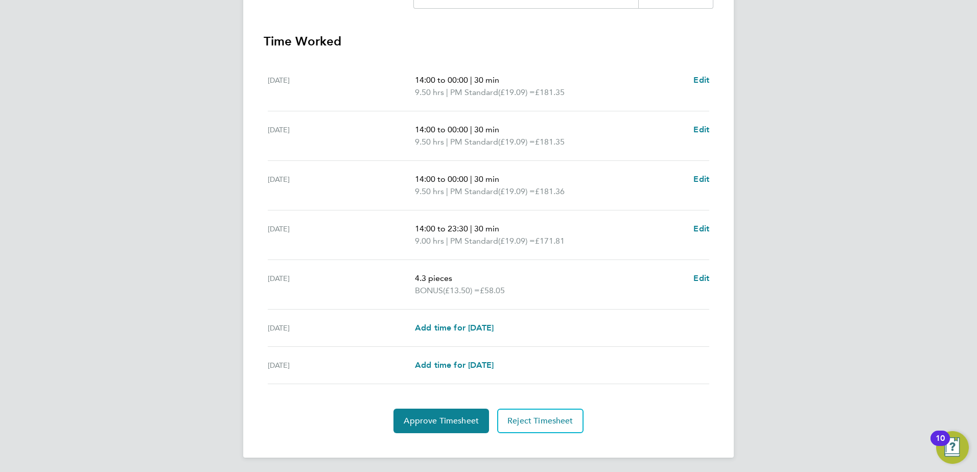
scroll to position [314, 0]
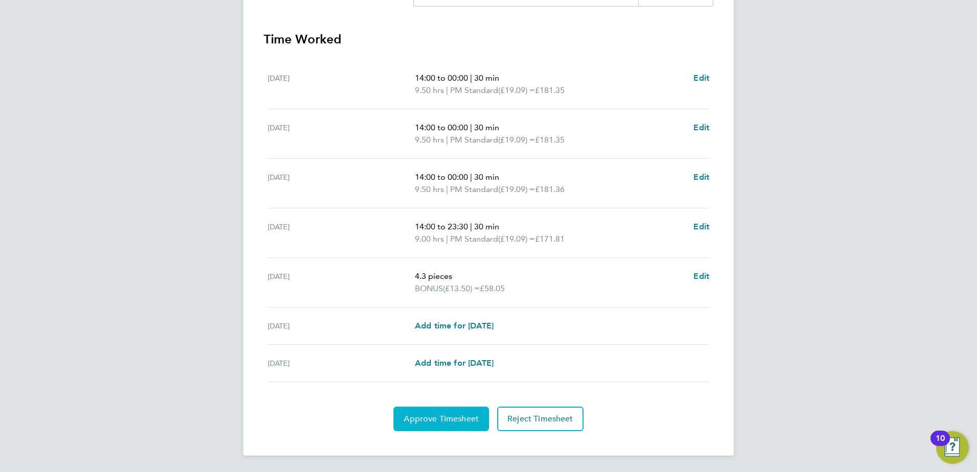
drag, startPoint x: 461, startPoint y: 420, endPoint x: 488, endPoint y: 409, distance: 28.7
click at [461, 420] on span "Approve Timesheet" at bounding box center [441, 419] width 75 height 10
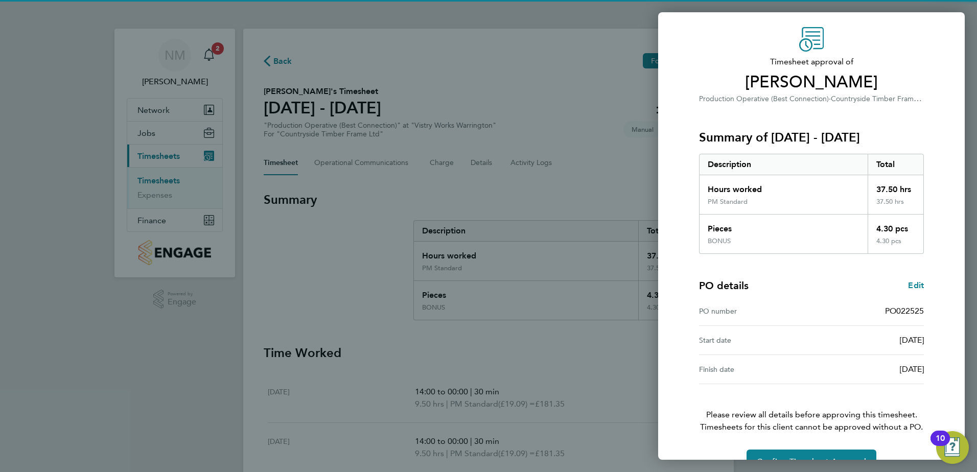
scroll to position [57, 0]
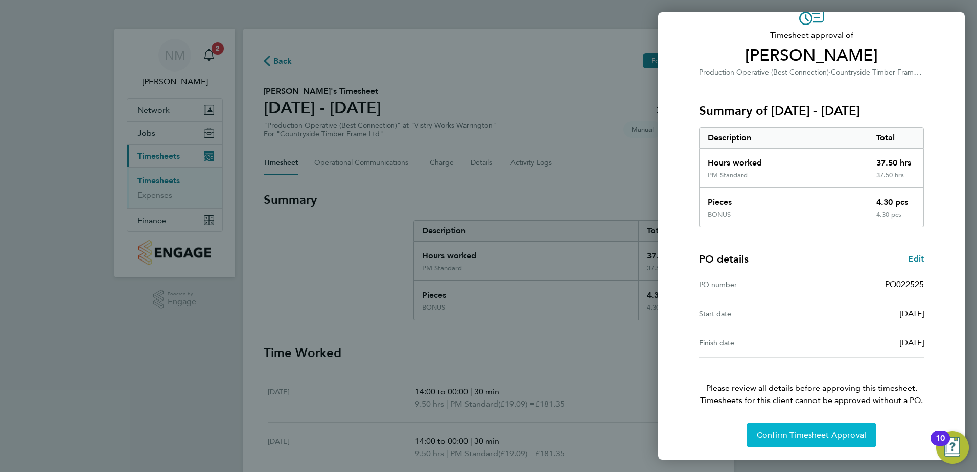
click at [806, 437] on span "Confirm Timesheet Approval" at bounding box center [811, 435] width 109 height 10
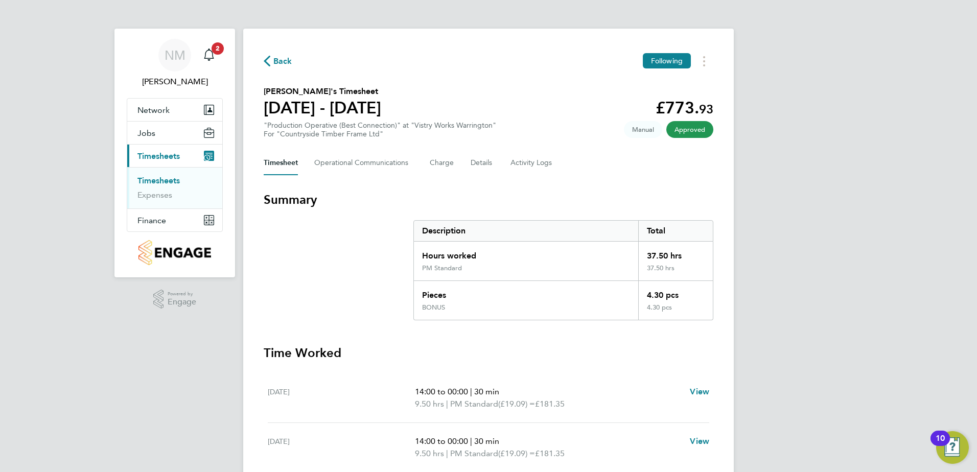
click at [276, 62] on span "Back" at bounding box center [282, 61] width 19 height 12
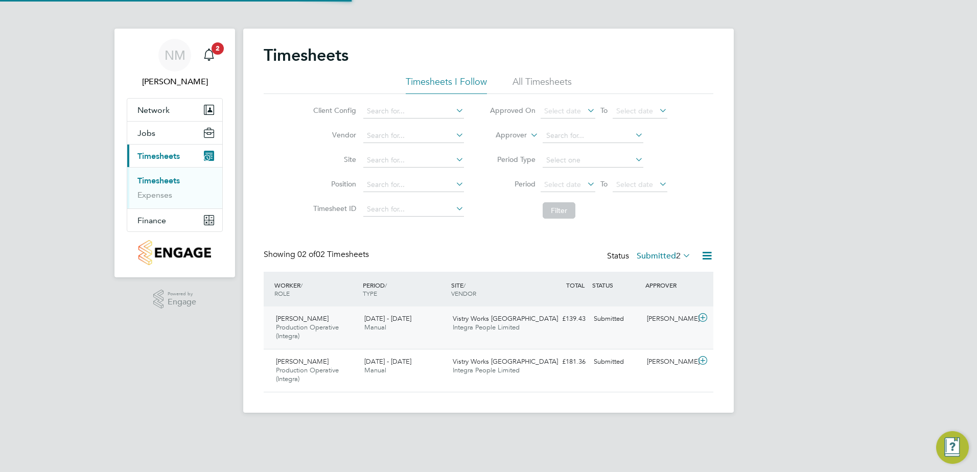
scroll to position [26, 89]
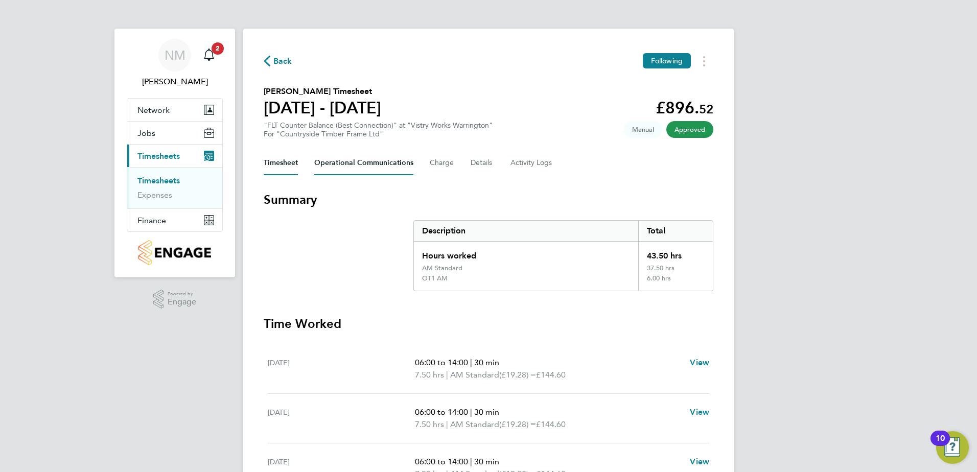
click at [341, 161] on Communications-tab "Operational Communications" at bounding box center [363, 163] width 99 height 25
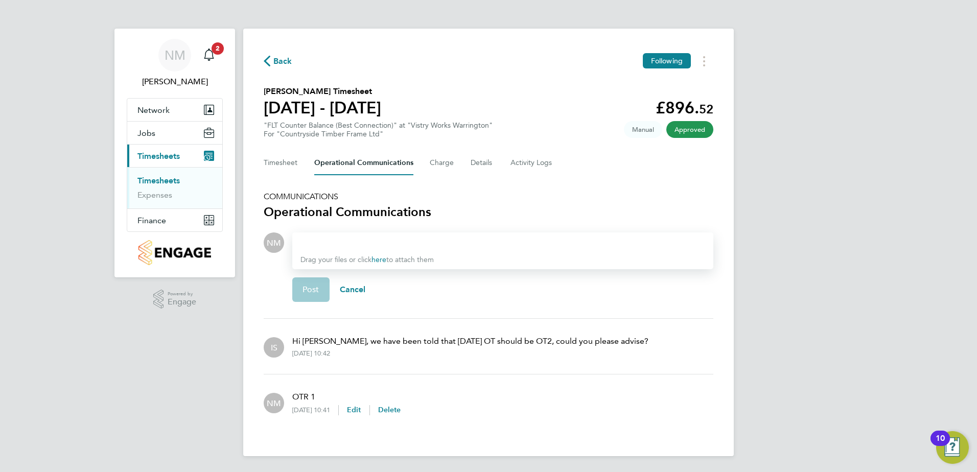
click at [340, 247] on div at bounding box center [503, 243] width 405 height 12
click at [329, 292] on button "Post" at bounding box center [310, 290] width 37 height 25
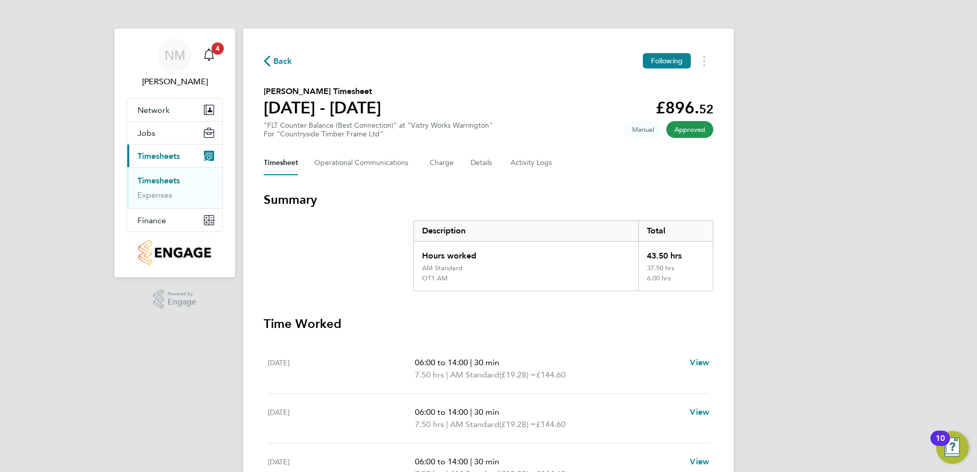
click at [282, 58] on span "Back" at bounding box center [282, 61] width 19 height 12
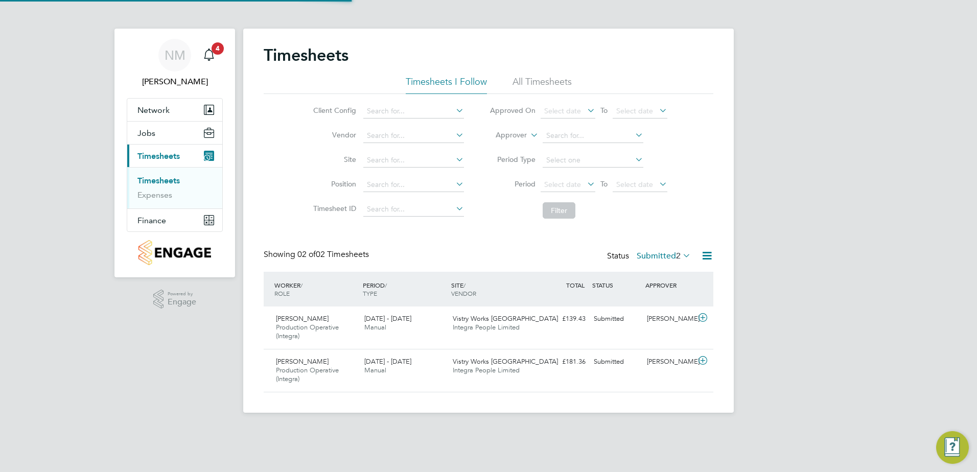
scroll to position [26, 89]
drag, startPoint x: 202, startPoint y: 53, endPoint x: 212, endPoint y: 52, distance: 9.8
click at [203, 53] on div "Main navigation" at bounding box center [209, 55] width 20 height 20
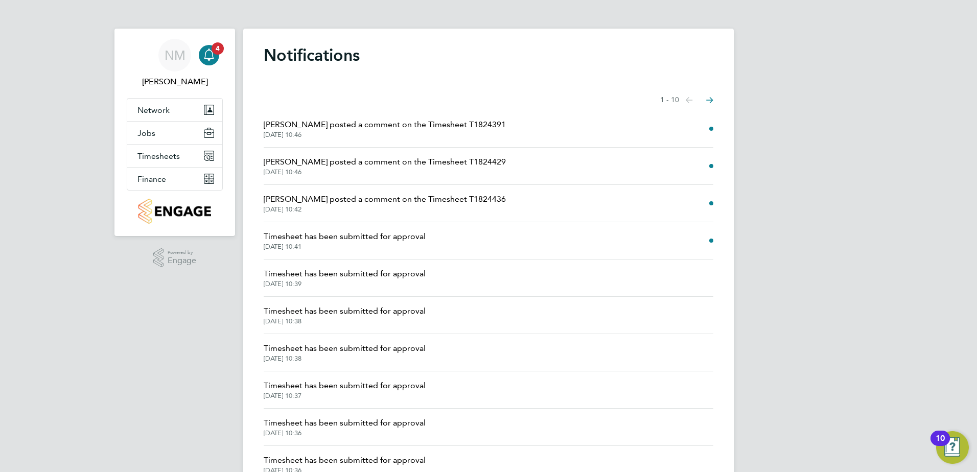
click at [395, 237] on span "Timesheet has been submitted for approval" at bounding box center [345, 237] width 162 height 12
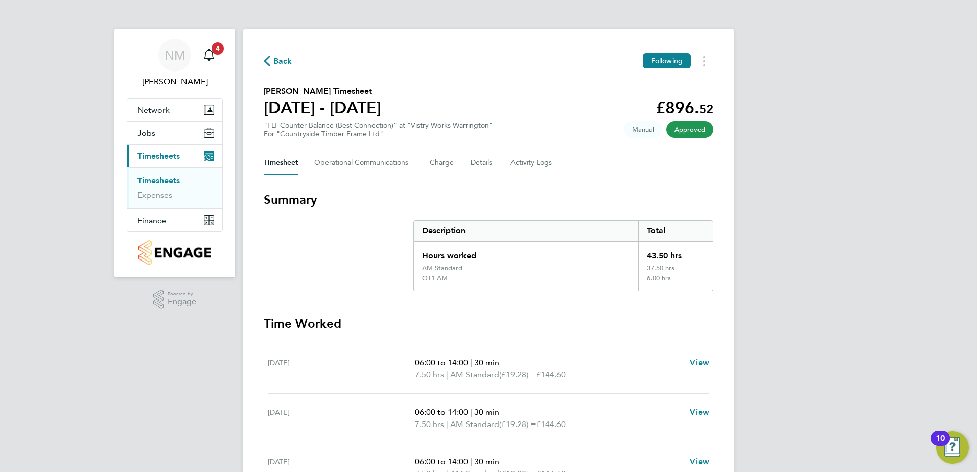
click at [286, 57] on span "Back" at bounding box center [282, 61] width 19 height 12
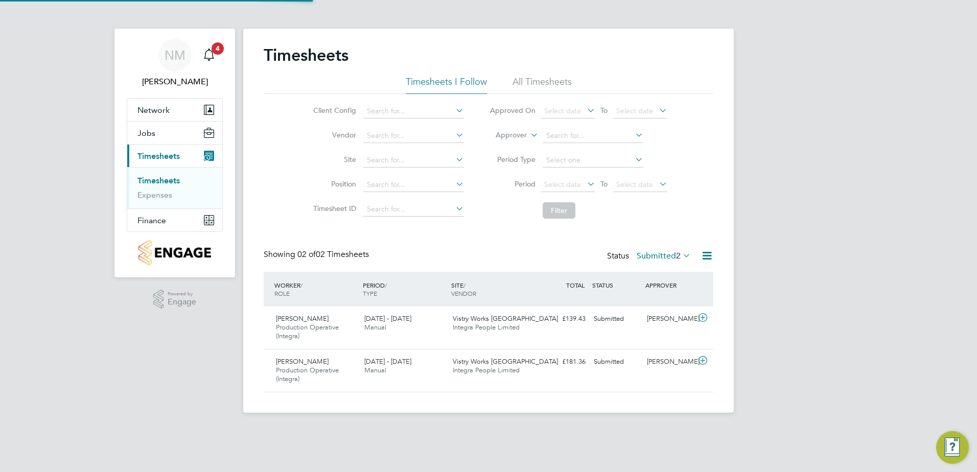
scroll to position [26, 89]
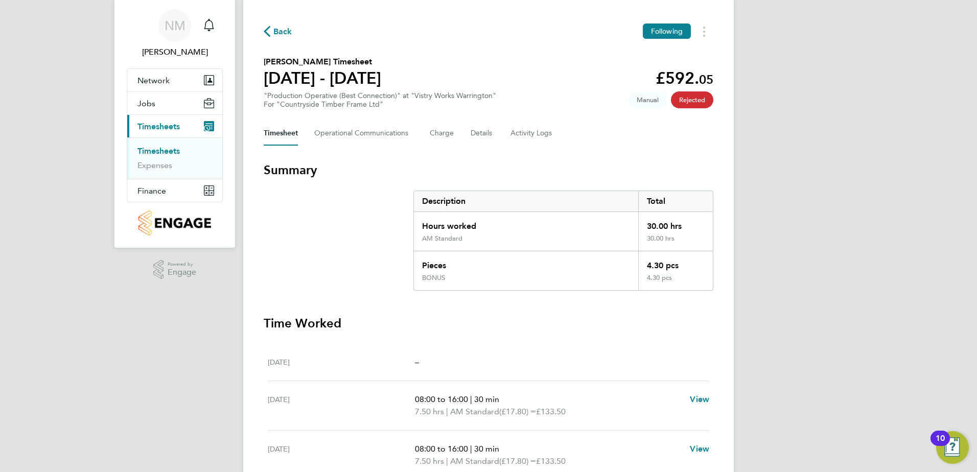
scroll to position [9, 0]
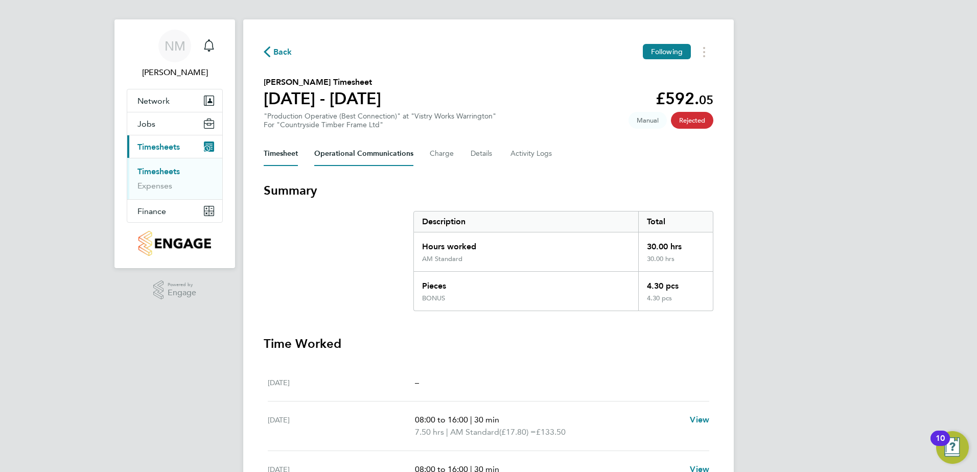
click at [355, 150] on Communications-tab "Operational Communications" at bounding box center [363, 154] width 99 height 25
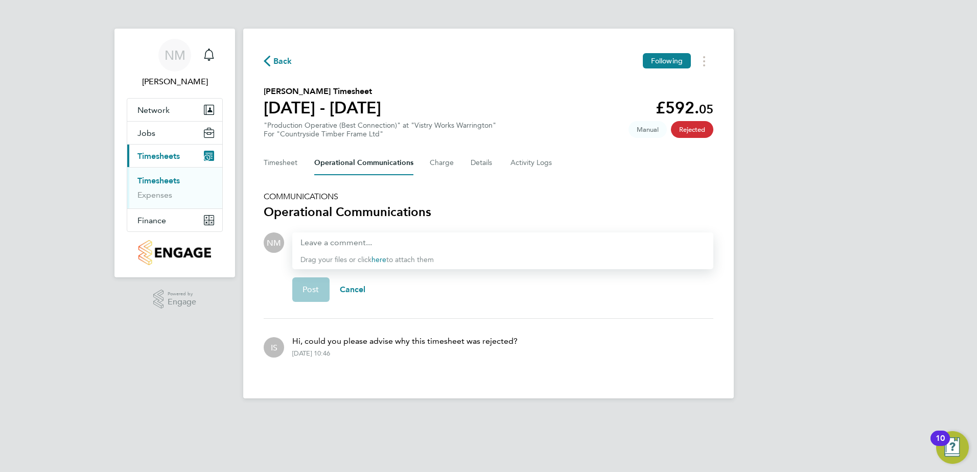
click at [311, 244] on div at bounding box center [503, 243] width 405 height 12
click at [323, 289] on button "Post" at bounding box center [310, 290] width 37 height 25
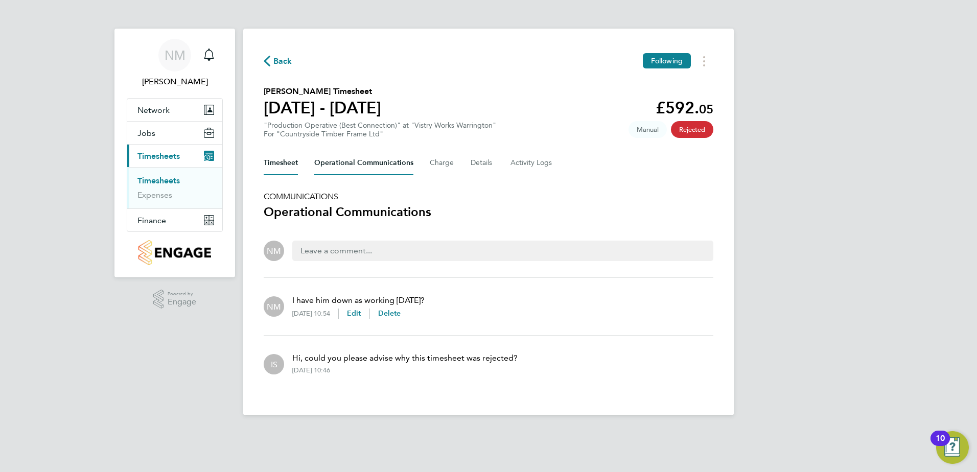
click at [283, 161] on button "Timesheet" at bounding box center [281, 163] width 34 height 25
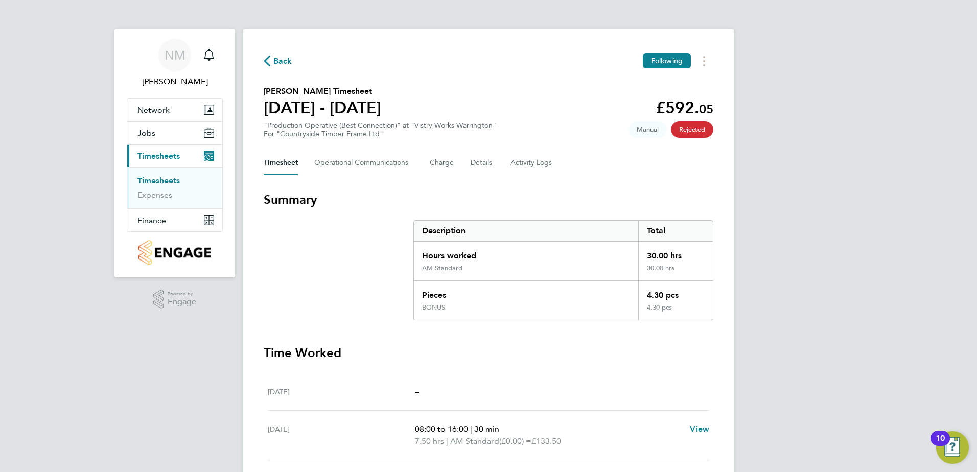
click at [285, 59] on span "Back" at bounding box center [282, 61] width 19 height 12
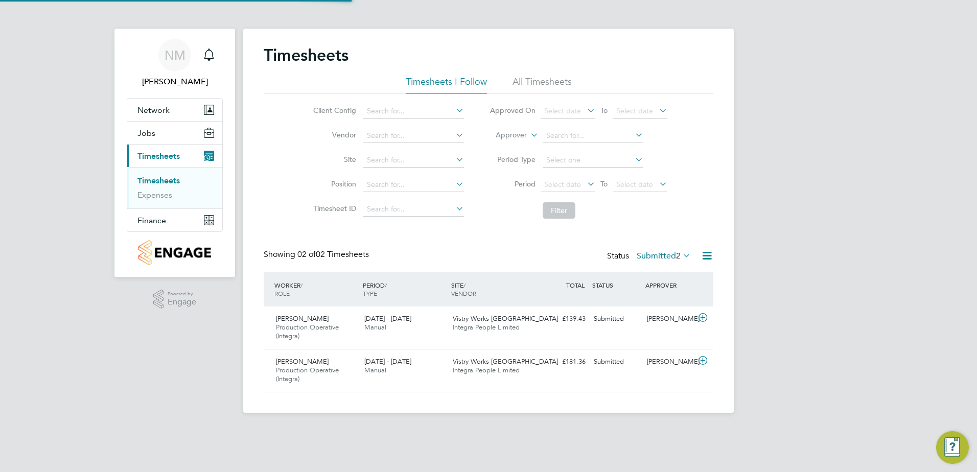
scroll to position [26, 89]
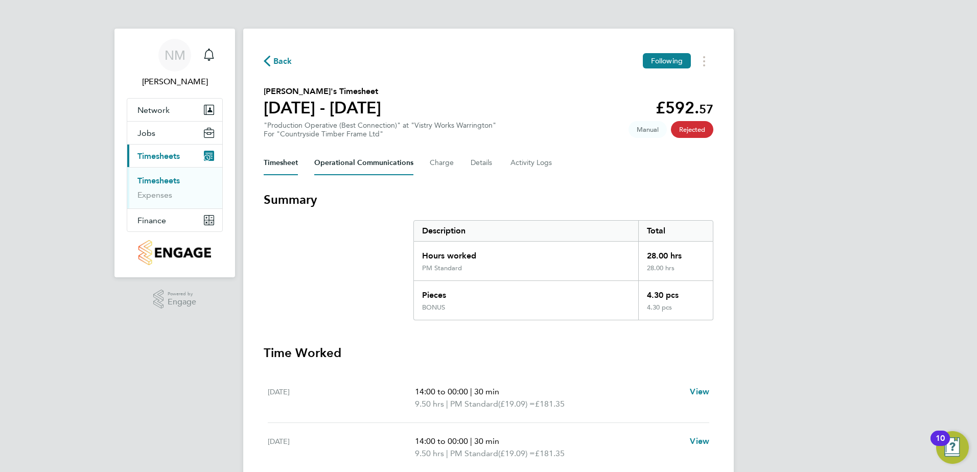
click at [345, 156] on Communications-tab "Operational Communications" at bounding box center [363, 163] width 99 height 25
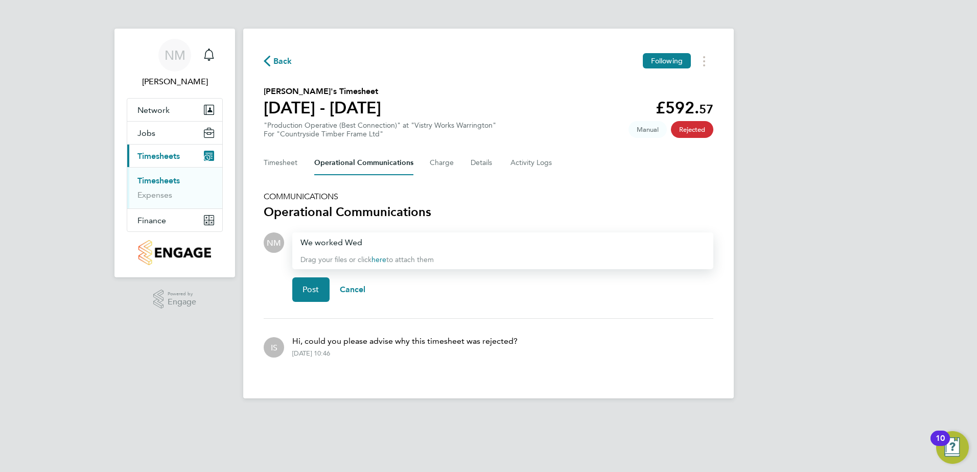
click at [282, 59] on span "Back" at bounding box center [282, 61] width 19 height 12
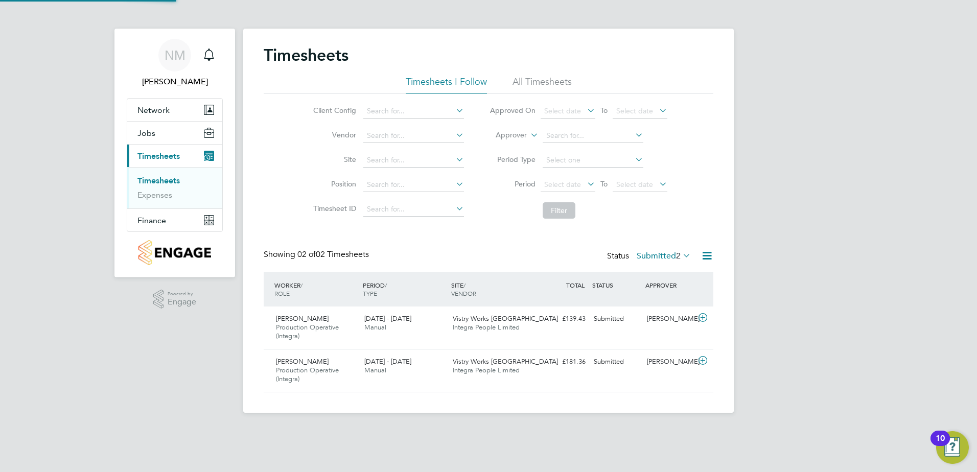
scroll to position [26, 89]
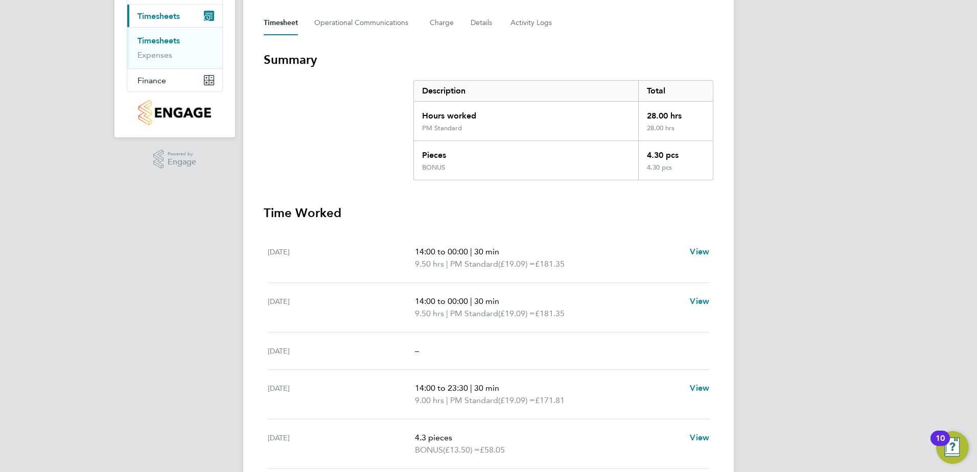
scroll to position [51, 0]
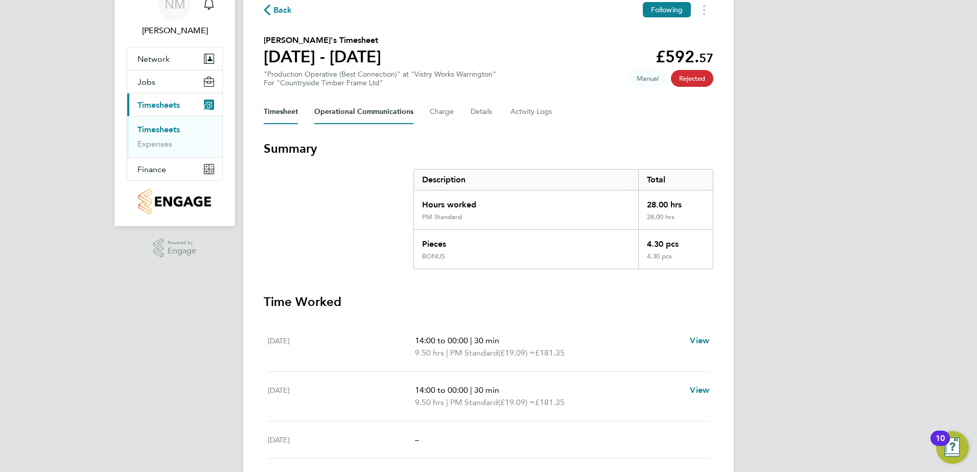
click at [366, 109] on Communications-tab "Operational Communications" at bounding box center [363, 112] width 99 height 25
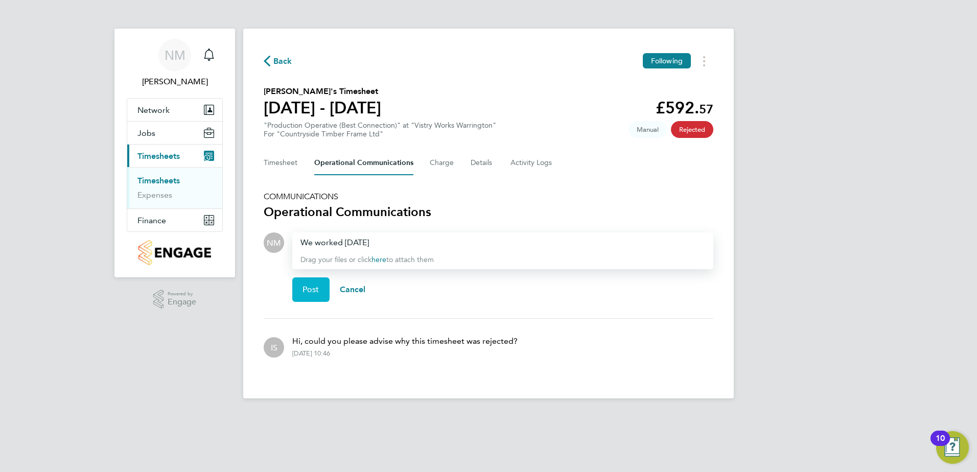
click at [324, 288] on button "Post" at bounding box center [310, 290] width 37 height 25
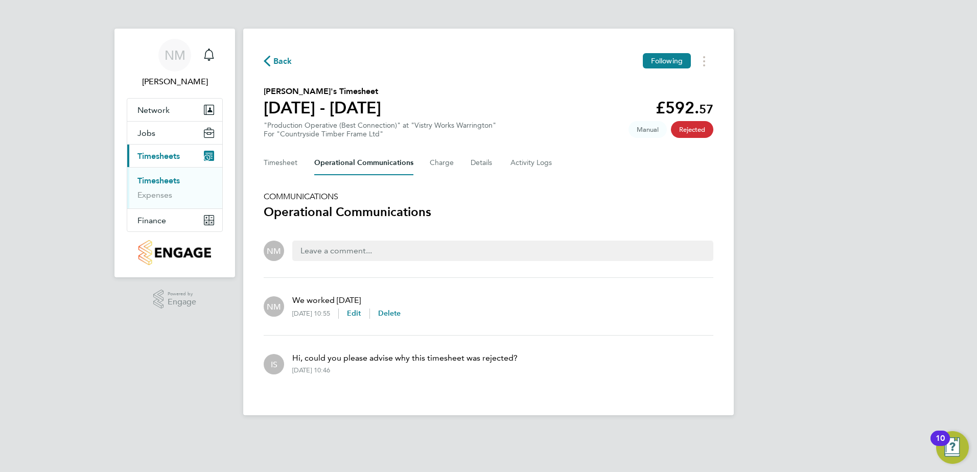
click at [288, 62] on span "Back" at bounding box center [282, 61] width 19 height 12
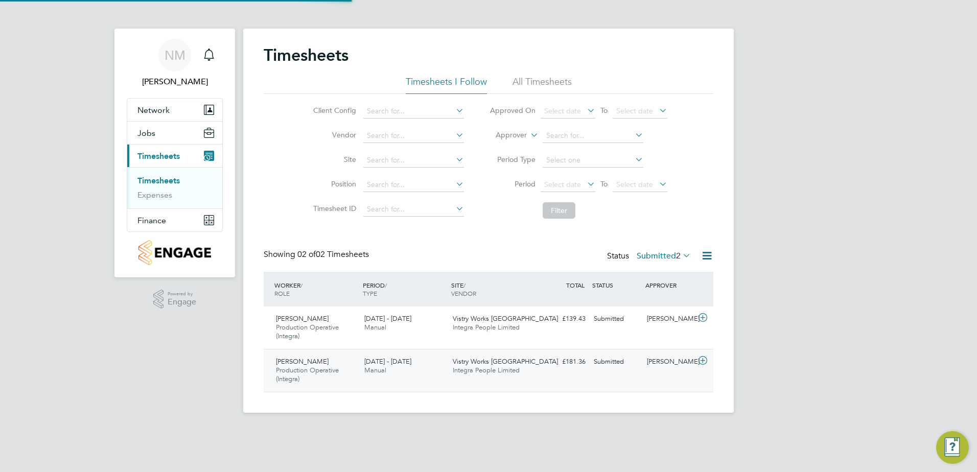
scroll to position [26, 89]
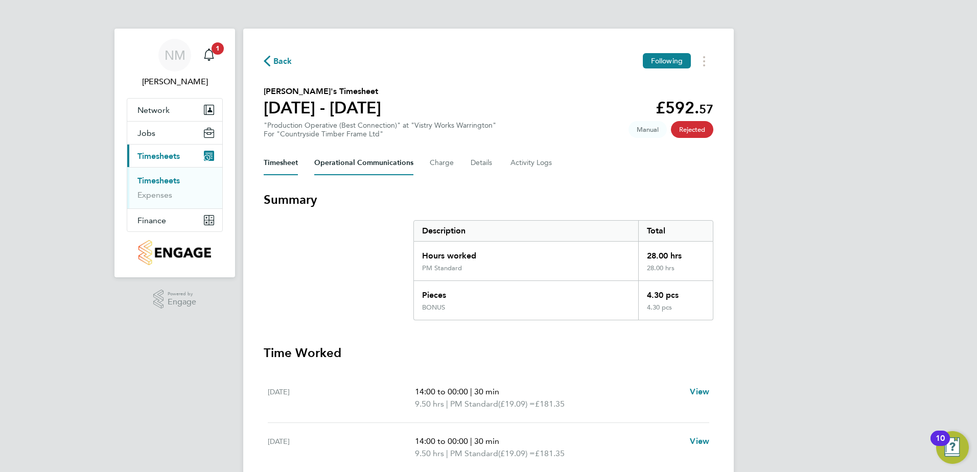
click at [362, 160] on Communications-tab "Operational Communications" at bounding box center [363, 163] width 99 height 25
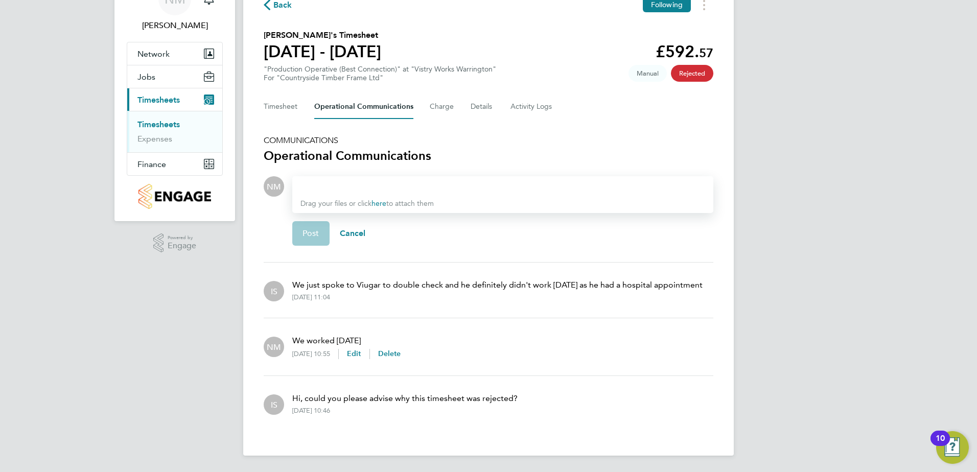
scroll to position [68, 0]
click at [366, 180] on div at bounding box center [503, 186] width 405 height 12
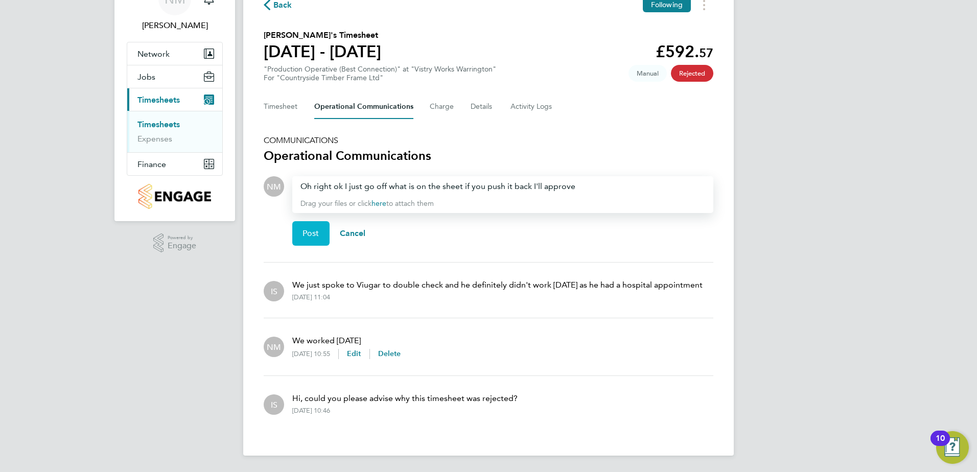
click at [309, 229] on span "Post" at bounding box center [311, 234] width 17 height 10
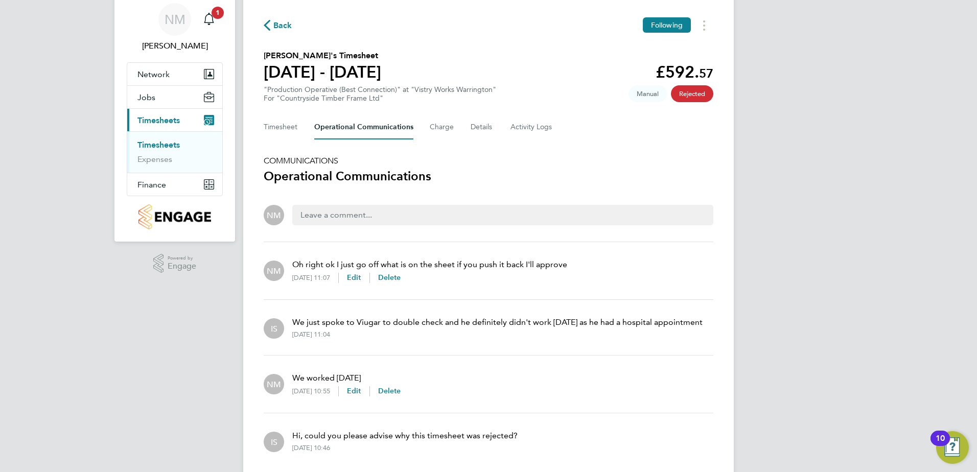
scroll to position [0, 0]
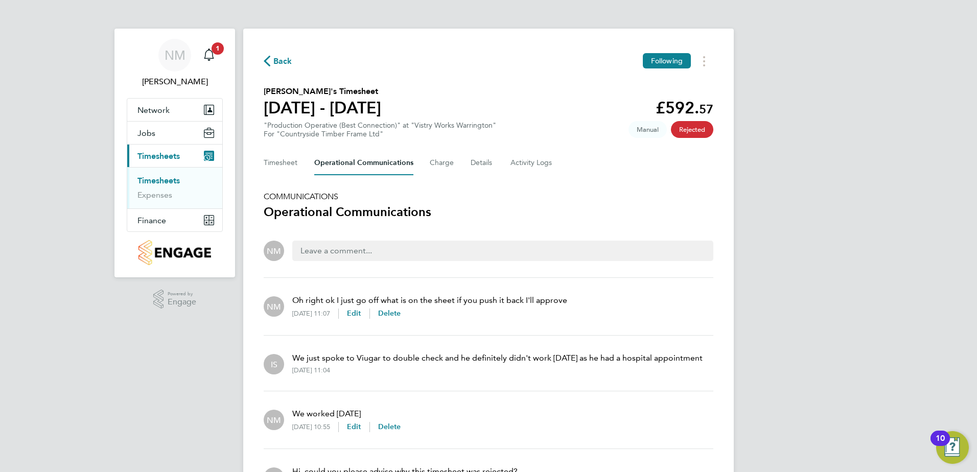
click at [278, 60] on span "Back" at bounding box center [282, 61] width 19 height 12
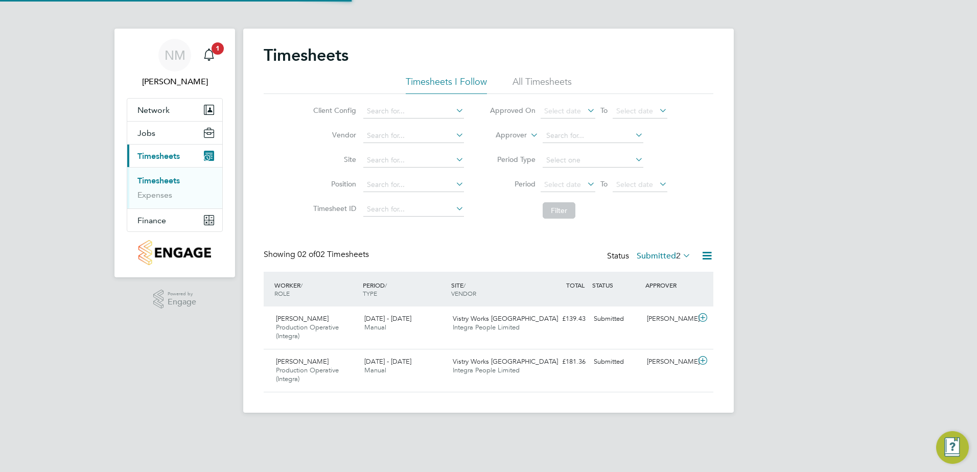
scroll to position [26, 89]
click at [205, 54] on icon "Main navigation" at bounding box center [209, 54] width 10 height 10
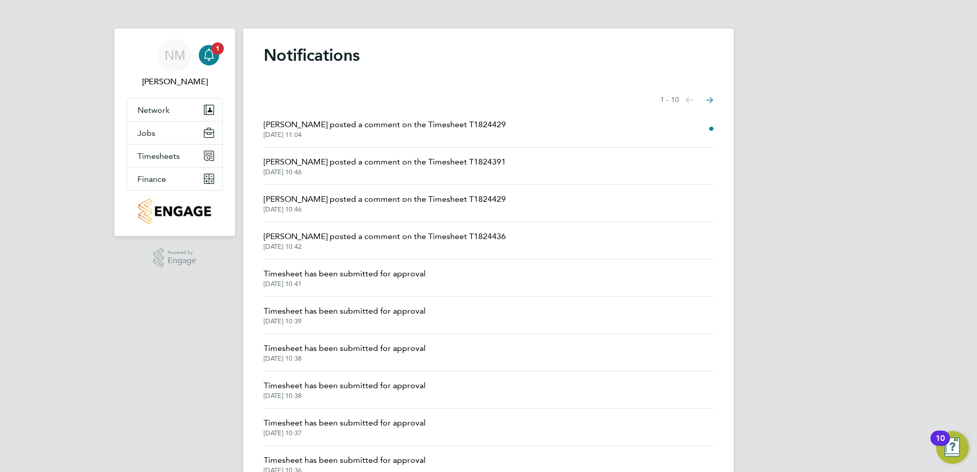
click at [444, 125] on span "Ileana Salsano posted a comment on the Timesheet T1824429" at bounding box center [385, 125] width 242 height 12
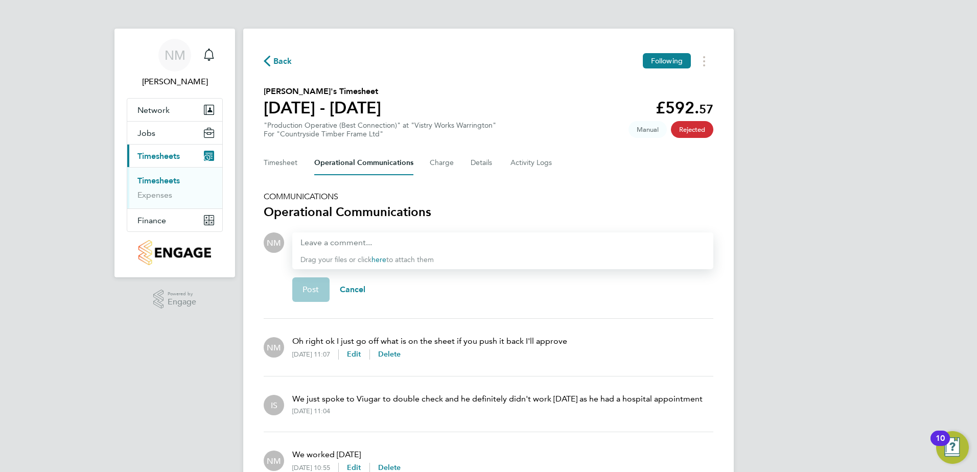
click at [287, 57] on span "Back" at bounding box center [282, 61] width 19 height 12
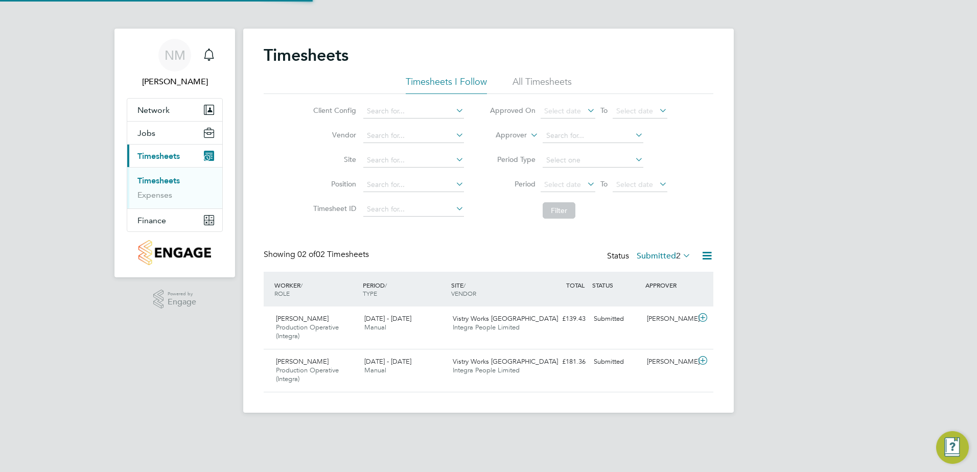
scroll to position [26, 89]
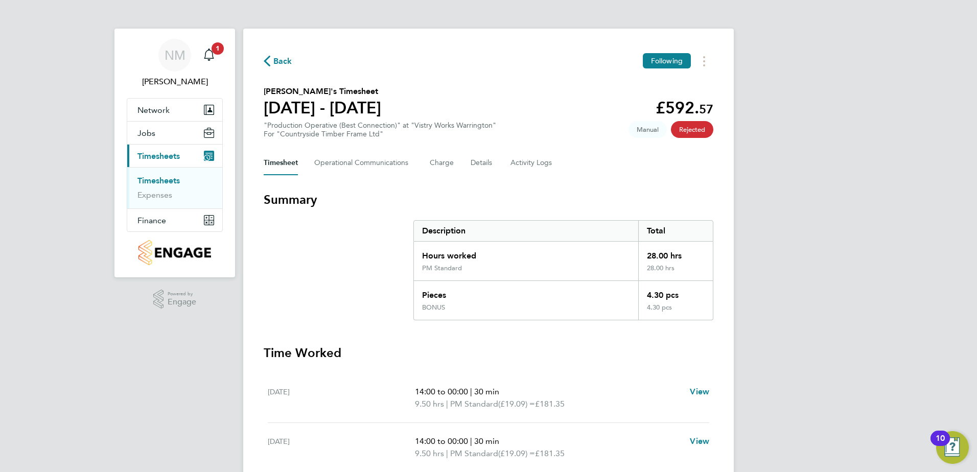
click at [280, 61] on span "Back" at bounding box center [282, 61] width 19 height 12
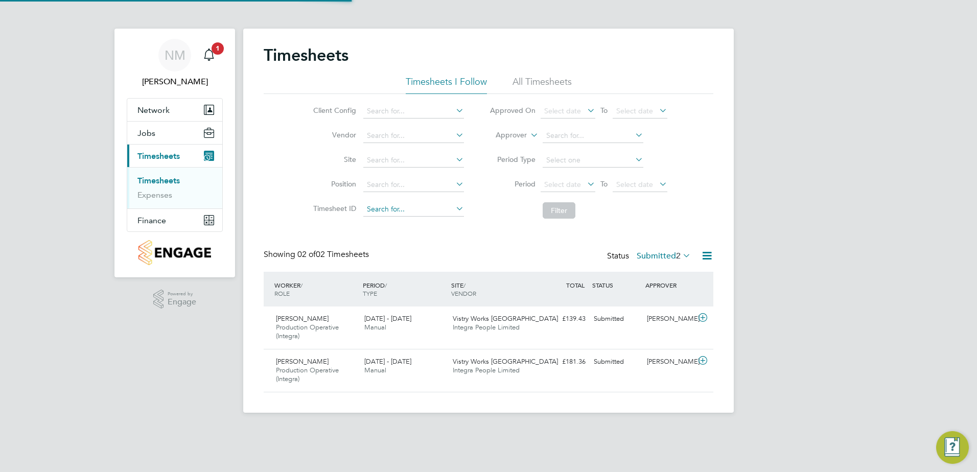
scroll to position [26, 89]
click at [221, 46] on span "1" at bounding box center [218, 48] width 12 height 12
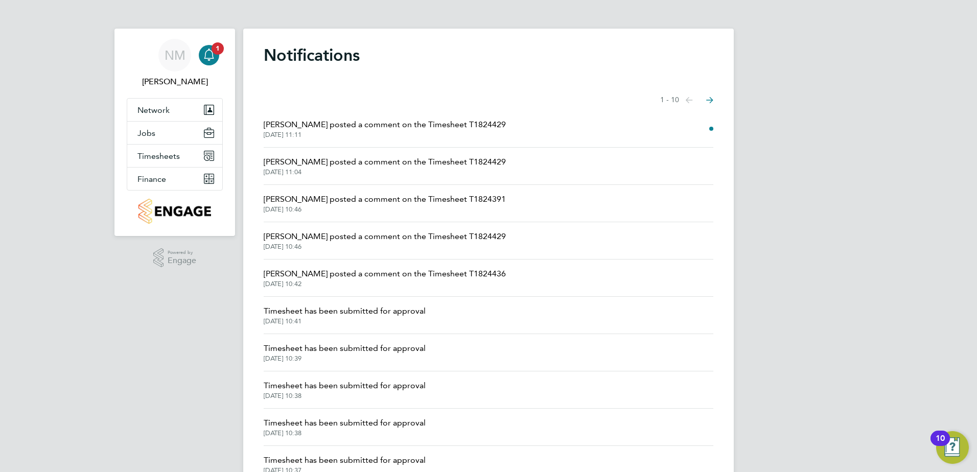
click at [436, 128] on span "[PERSON_NAME] posted a comment on the Timesheet T1824429" at bounding box center [385, 125] width 242 height 12
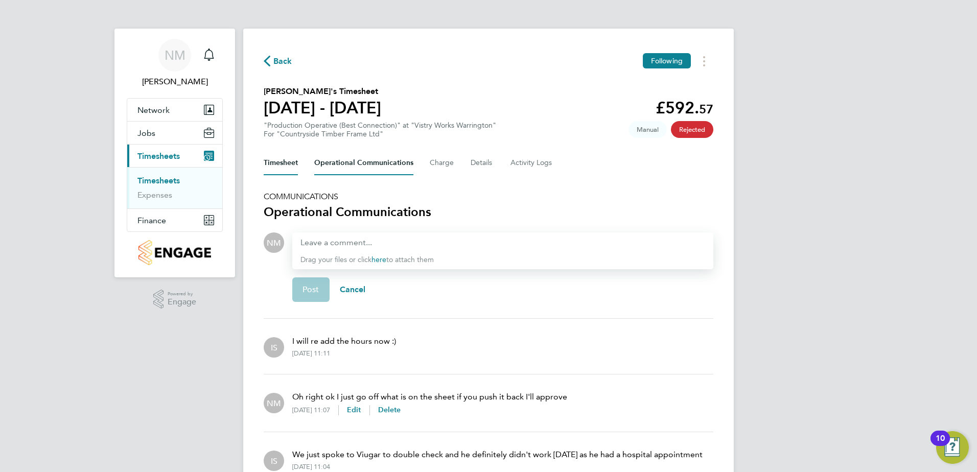
click at [282, 158] on button "Timesheet" at bounding box center [281, 163] width 34 height 25
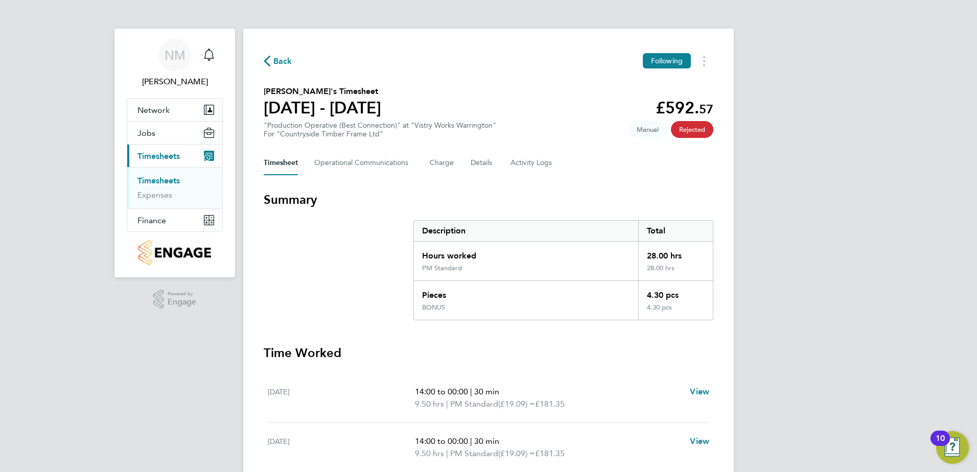
click at [280, 58] on span "Back" at bounding box center [282, 61] width 19 height 12
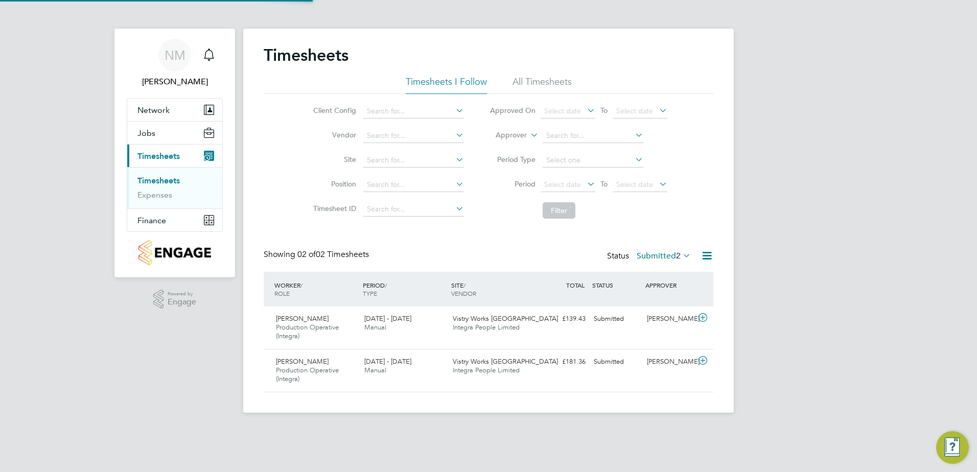
scroll to position [26, 89]
click at [212, 49] on span "1" at bounding box center [218, 48] width 12 height 12
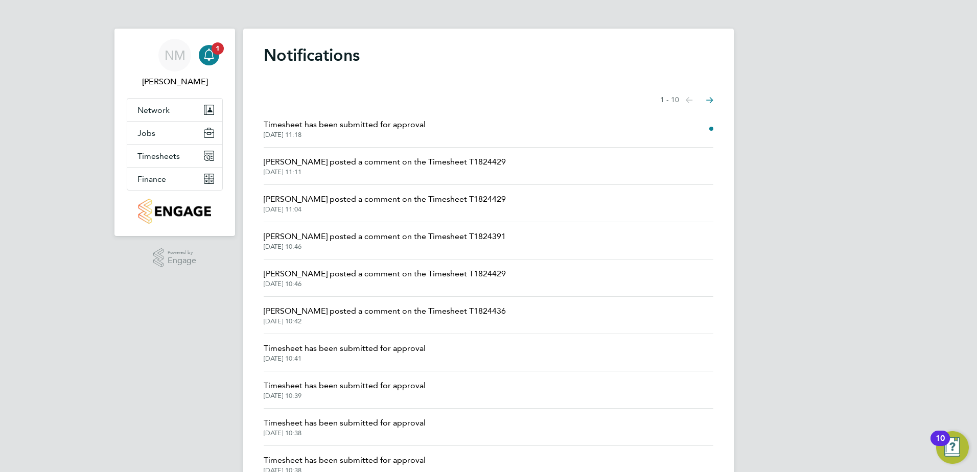
click at [350, 127] on span "Timesheet has been submitted for approval" at bounding box center [345, 125] width 162 height 12
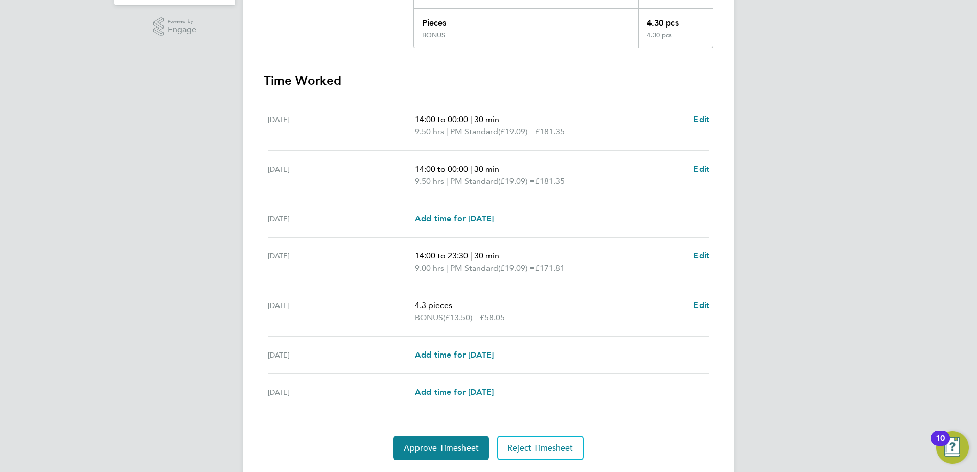
scroll to position [302, 0]
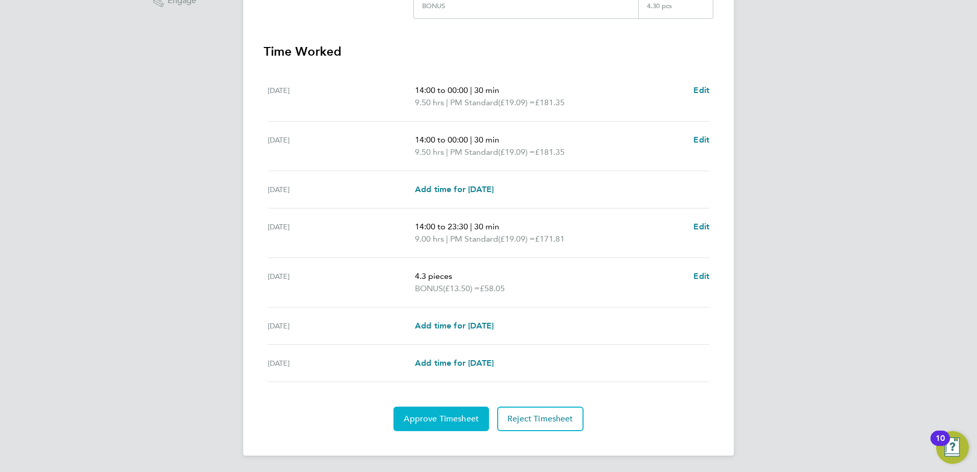
click at [435, 419] on span "Approve Timesheet" at bounding box center [441, 419] width 75 height 10
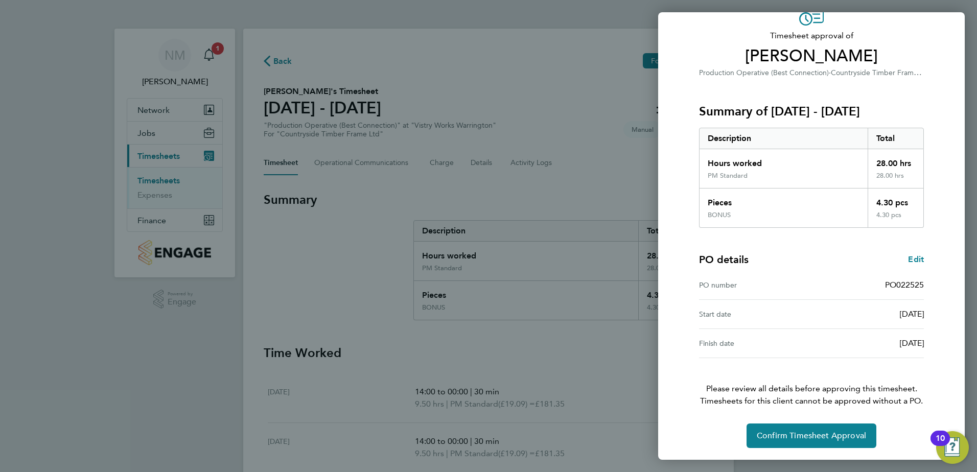
scroll to position [57, 0]
click at [800, 439] on span "Confirm Timesheet Approval" at bounding box center [811, 435] width 109 height 10
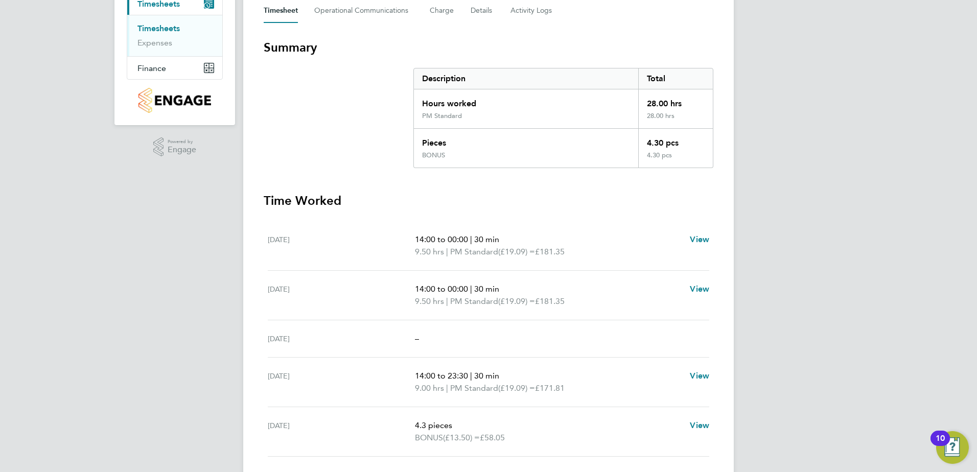
scroll to position [256, 0]
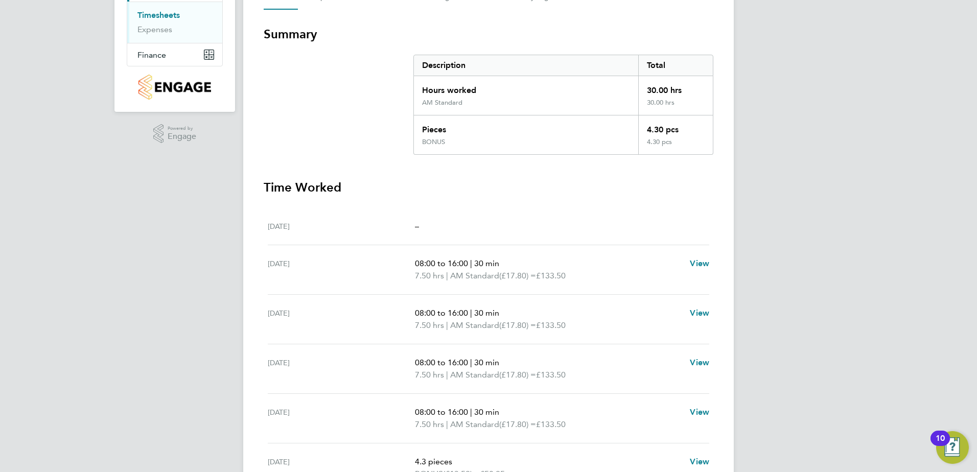
scroll to position [9, 0]
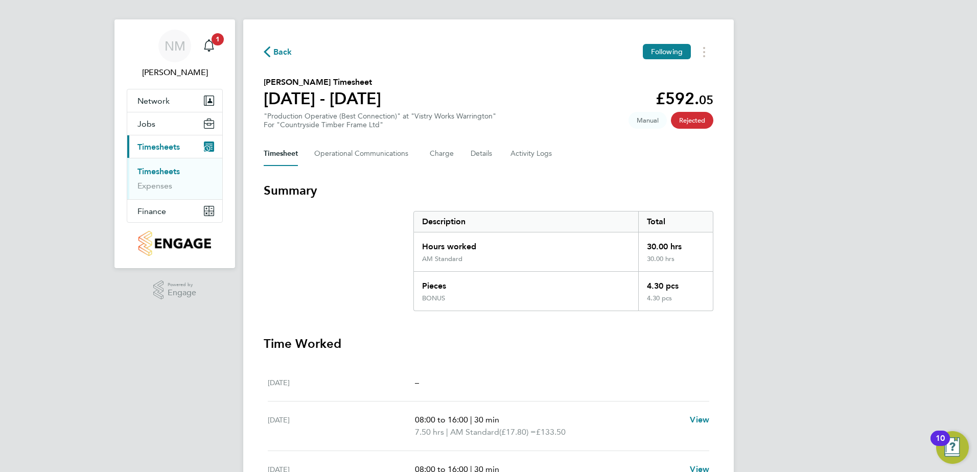
click at [289, 54] on span "Back" at bounding box center [282, 52] width 19 height 12
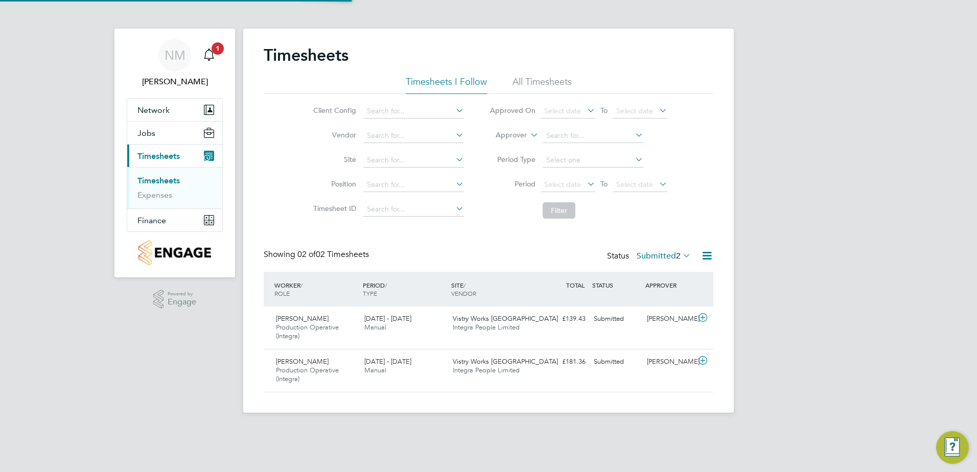
scroll to position [26, 89]
click at [214, 54] on icon "Main navigation" at bounding box center [209, 55] width 12 height 12
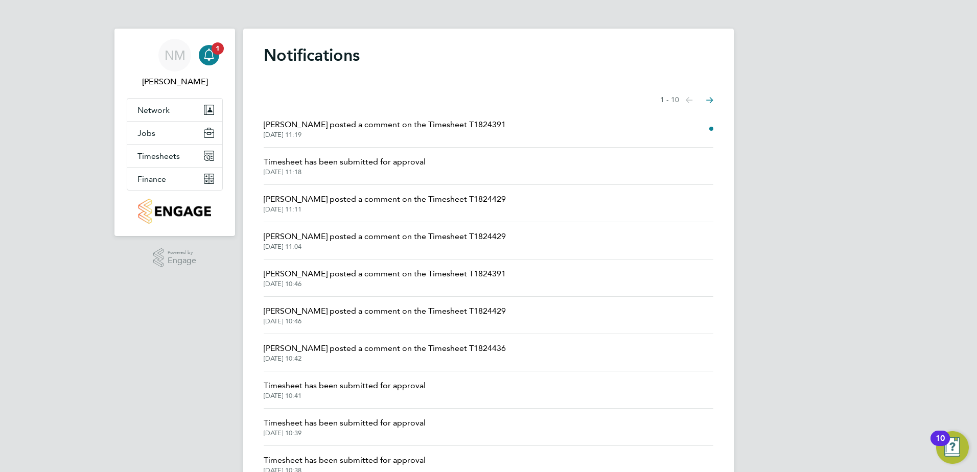
click at [348, 131] on span "[DATE] 11:19" at bounding box center [385, 135] width 242 height 8
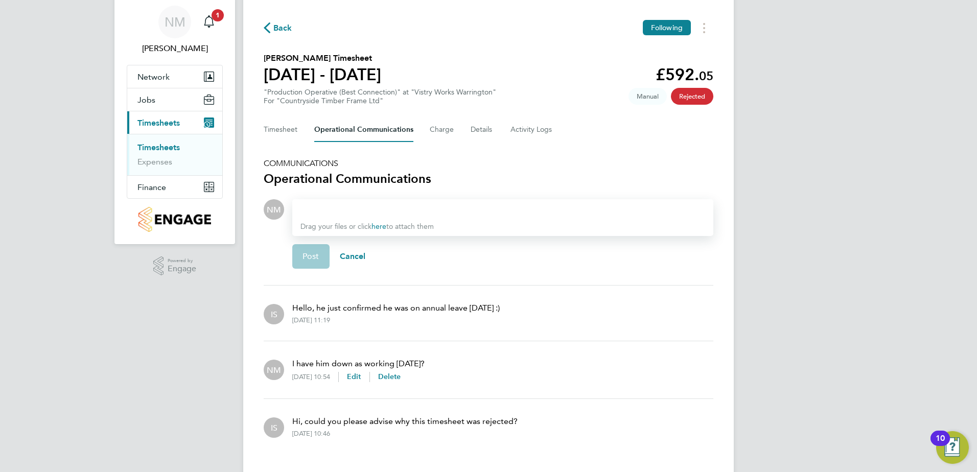
scroll to position [51, 0]
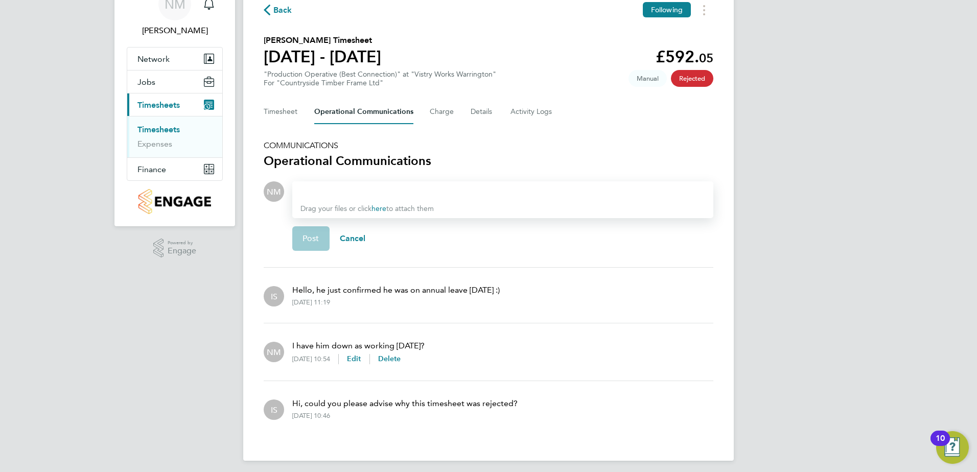
click at [346, 188] on div at bounding box center [503, 192] width 405 height 12
click at [304, 236] on span "Post" at bounding box center [311, 239] width 17 height 10
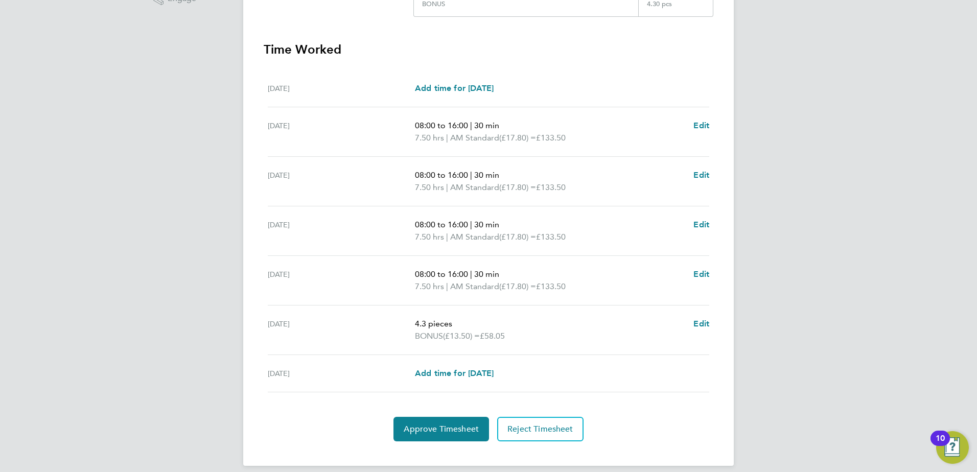
scroll to position [307, 0]
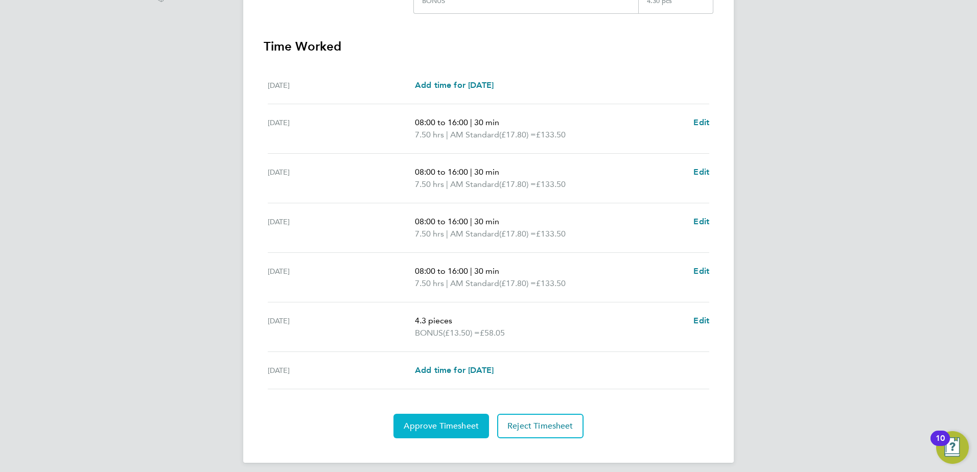
click at [441, 428] on span "Approve Timesheet" at bounding box center [441, 426] width 75 height 10
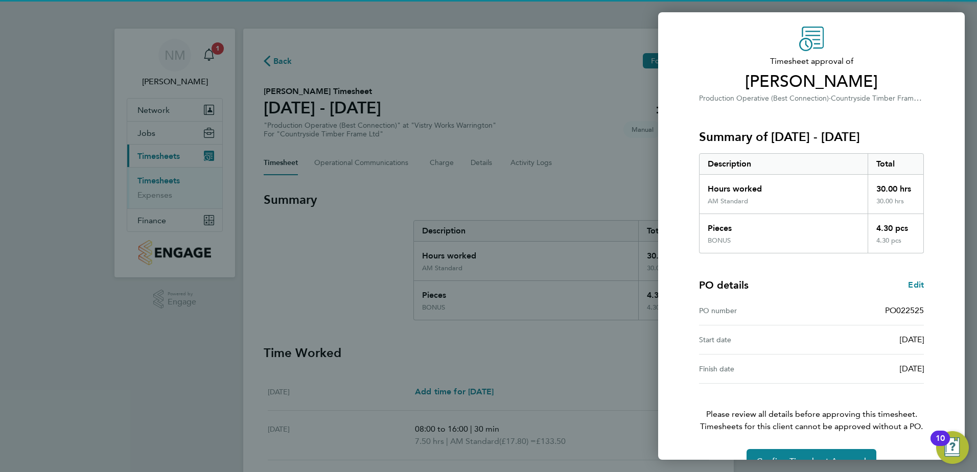
scroll to position [57, 0]
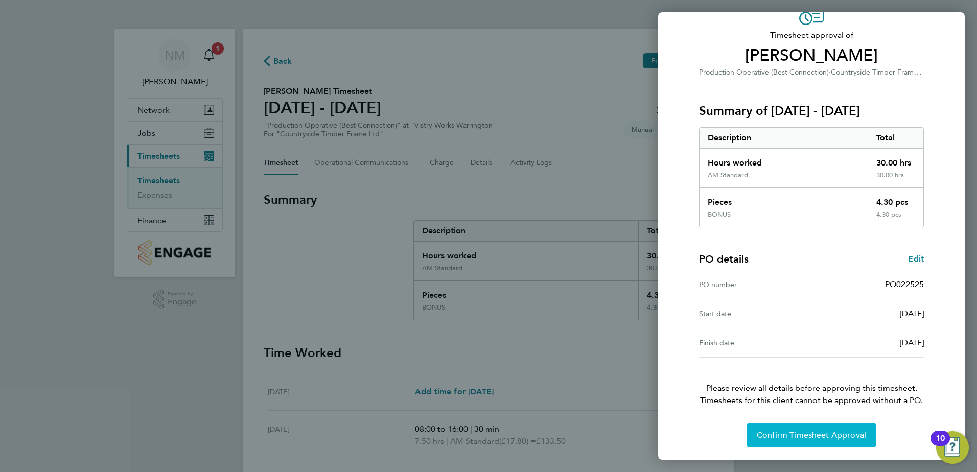
click at [792, 436] on span "Confirm Timesheet Approval" at bounding box center [811, 435] width 109 height 10
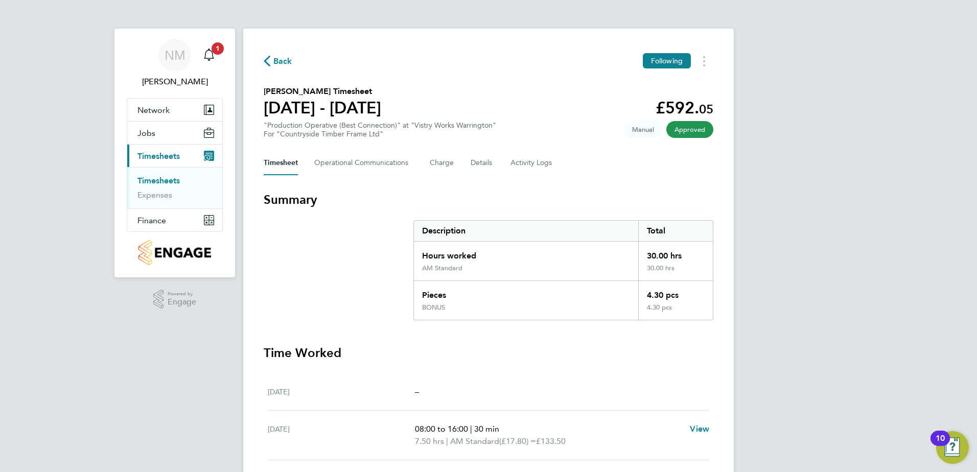
click at [273, 58] on span "Back" at bounding box center [282, 61] width 19 height 12
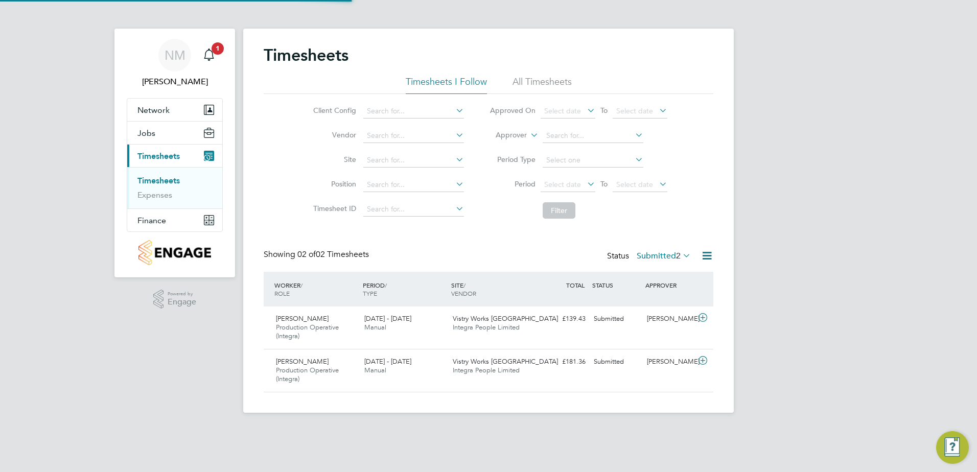
scroll to position [26, 89]
